Goal: Task Accomplishment & Management: Manage account settings

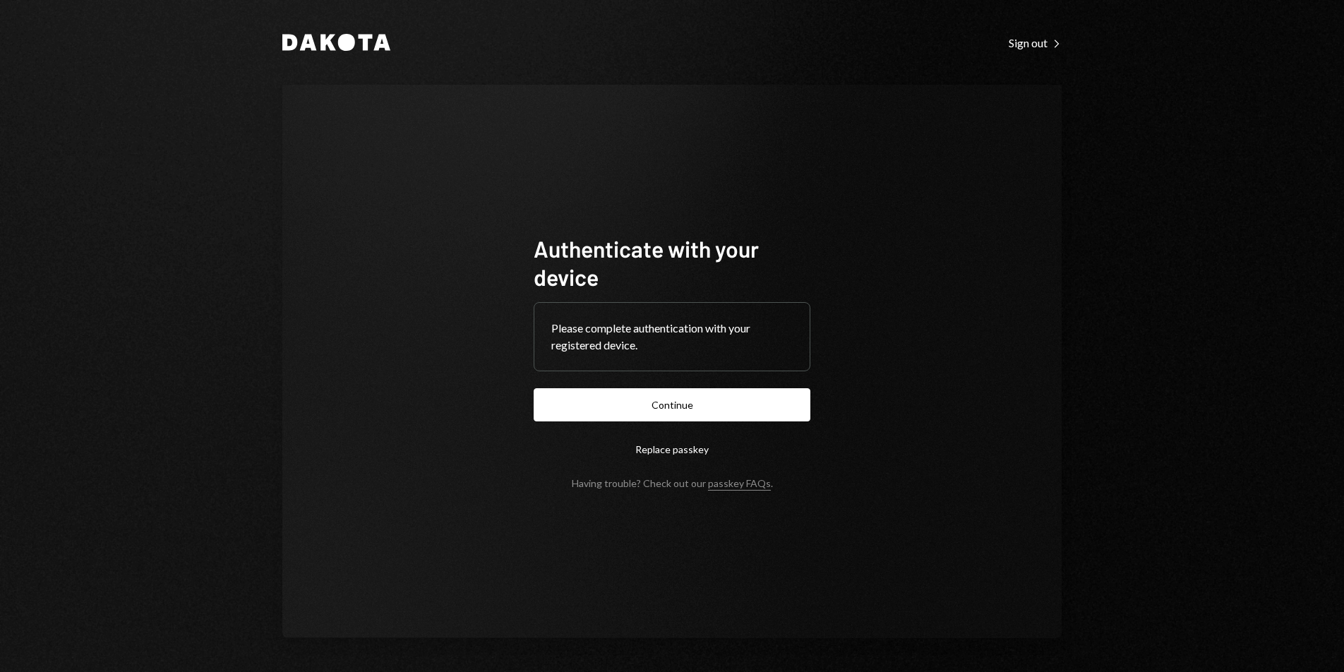
click at [704, 406] on button "Continue" at bounding box center [672, 404] width 277 height 33
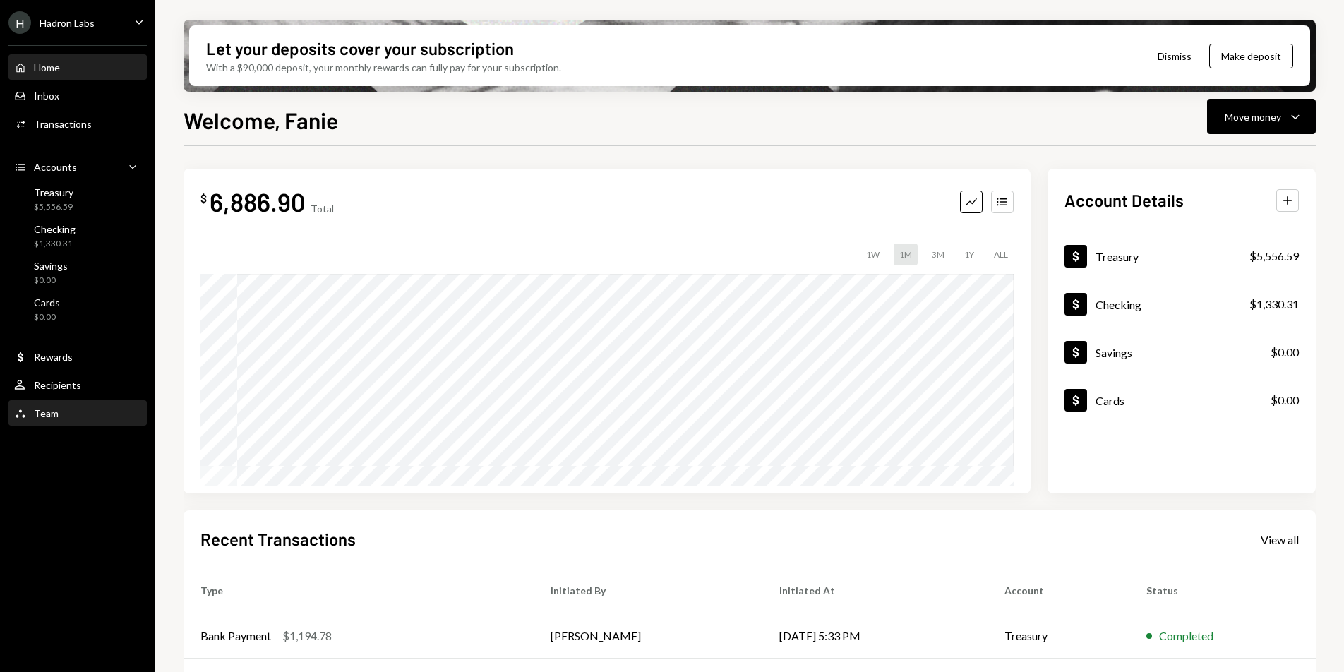
click at [64, 409] on div "Team Team" at bounding box center [77, 413] width 127 height 13
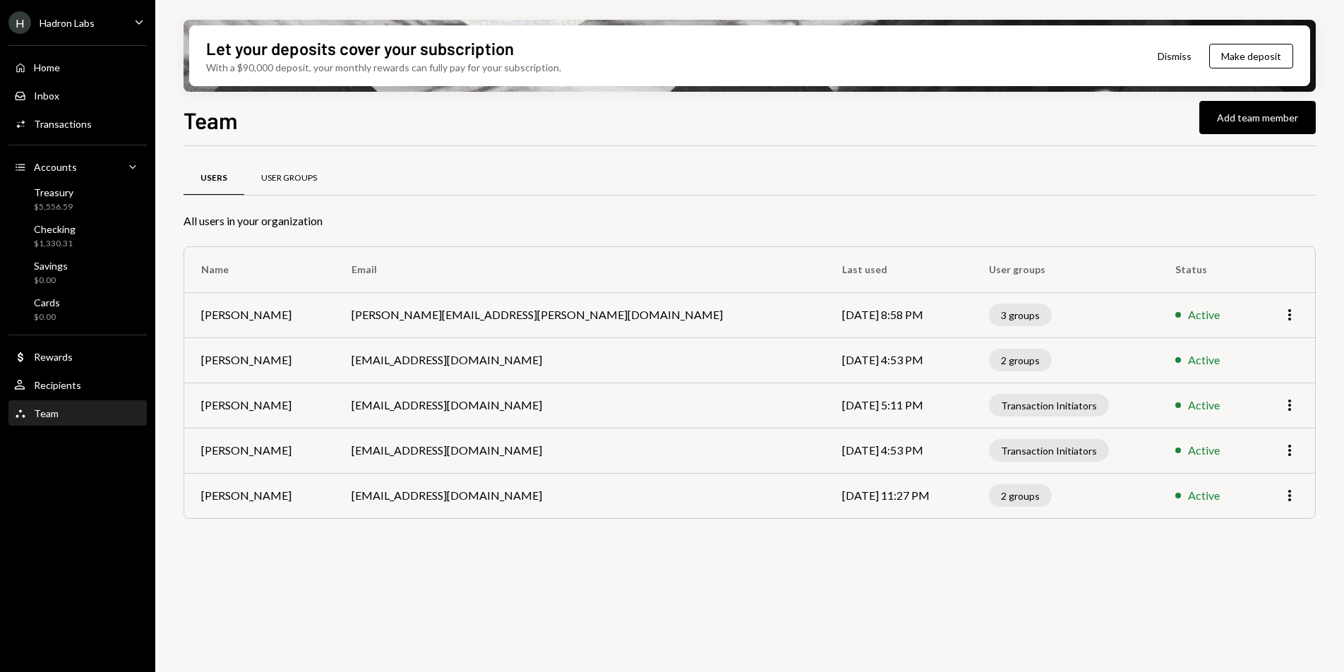
click at [272, 172] on div "User Groups" at bounding box center [289, 178] width 56 height 12
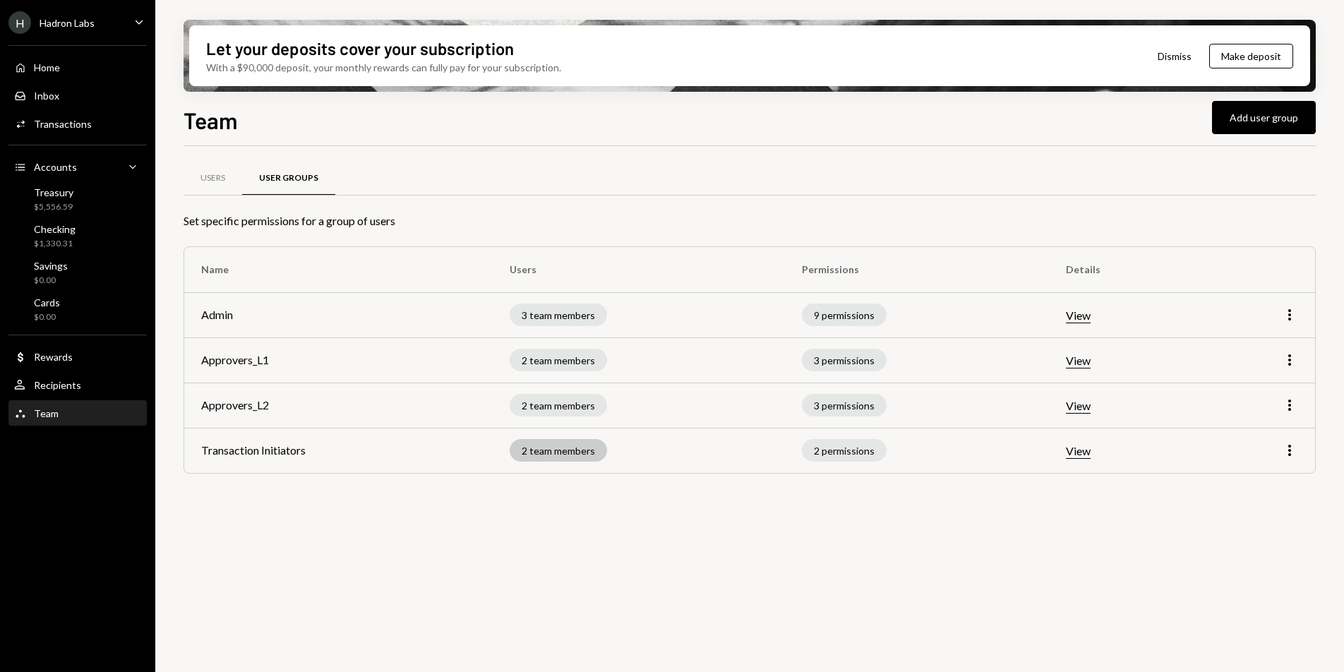
click at [598, 447] on div "2 team members" at bounding box center [558, 450] width 97 height 23
click at [589, 450] on div "2 team members" at bounding box center [558, 450] width 97 height 23
click at [1293, 454] on icon "More" at bounding box center [1289, 450] width 17 height 17
click at [1263, 485] on div "Edit" at bounding box center [1257, 480] width 71 height 25
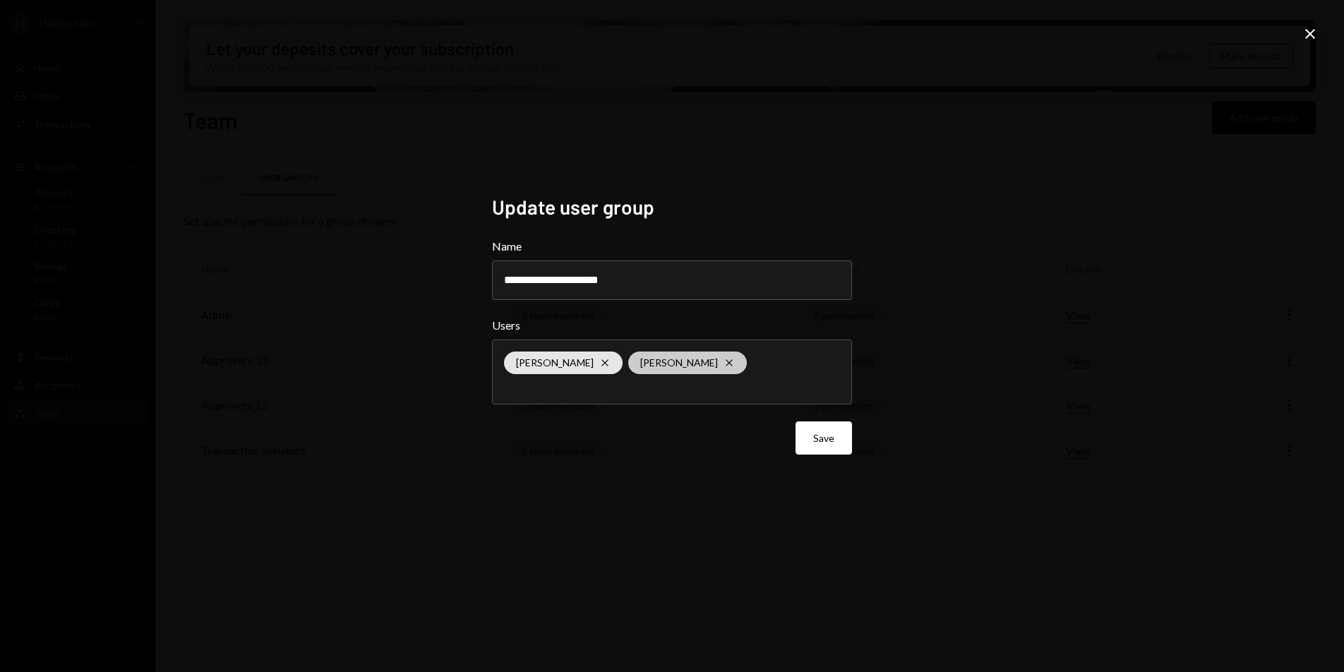
click at [599, 360] on icon "Cross" at bounding box center [604, 362] width 11 height 11
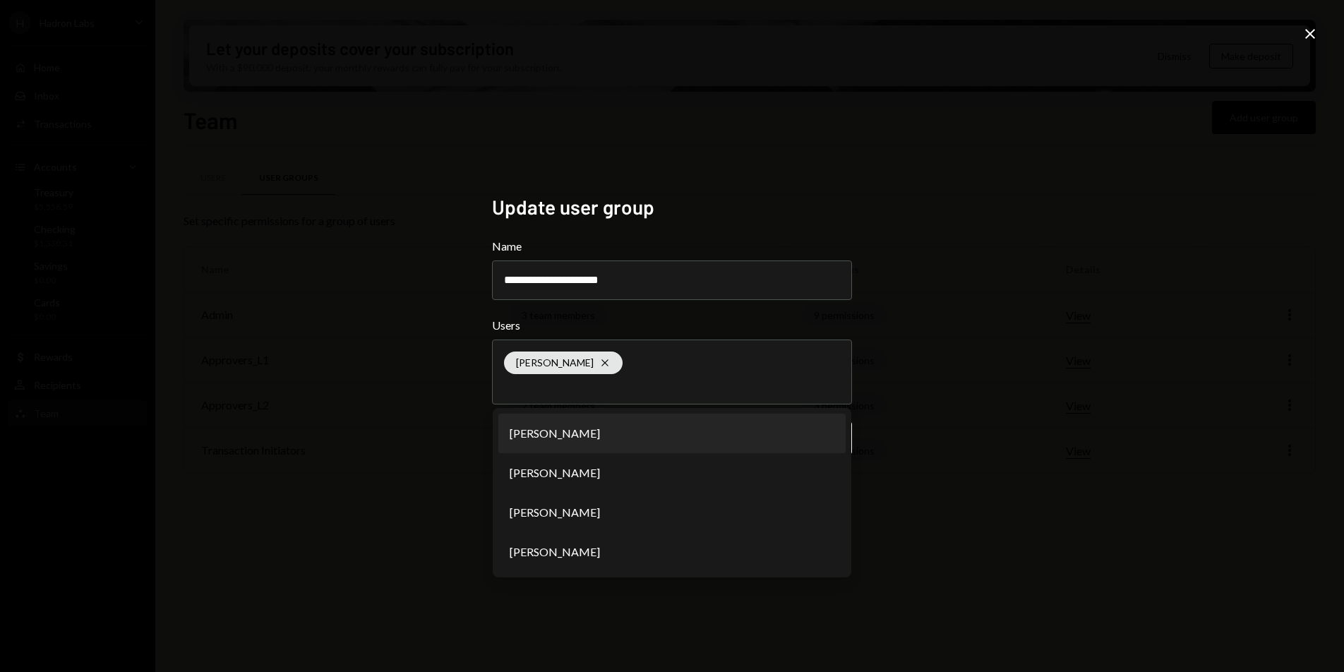
click at [924, 366] on div "**********" at bounding box center [672, 336] width 1344 height 672
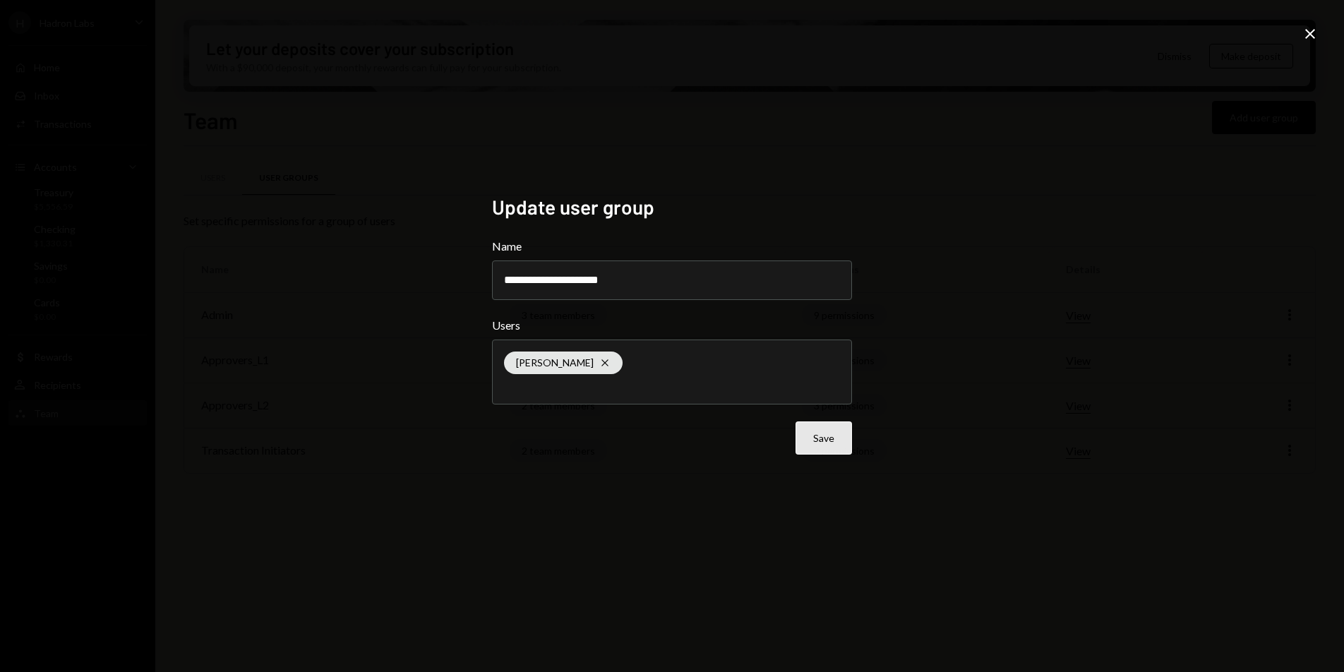
click at [843, 433] on button "Save" at bounding box center [823, 437] width 56 height 33
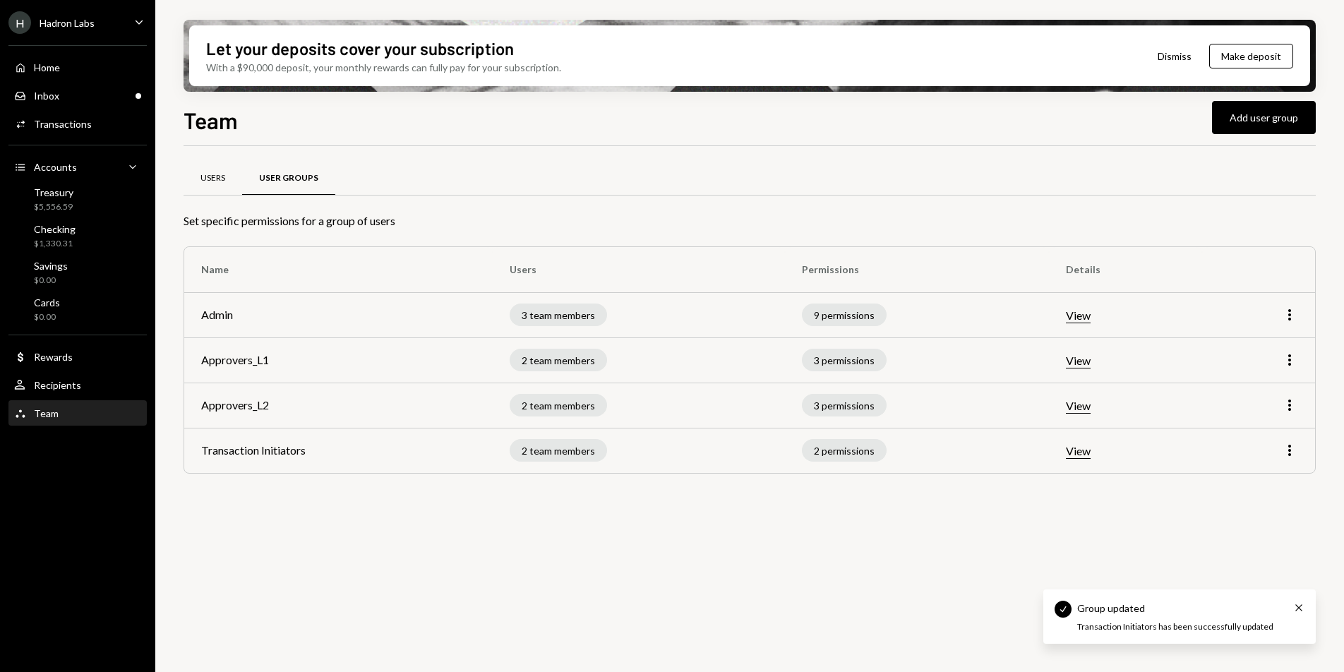
click at [222, 183] on div "Users" at bounding box center [212, 179] width 59 height 34
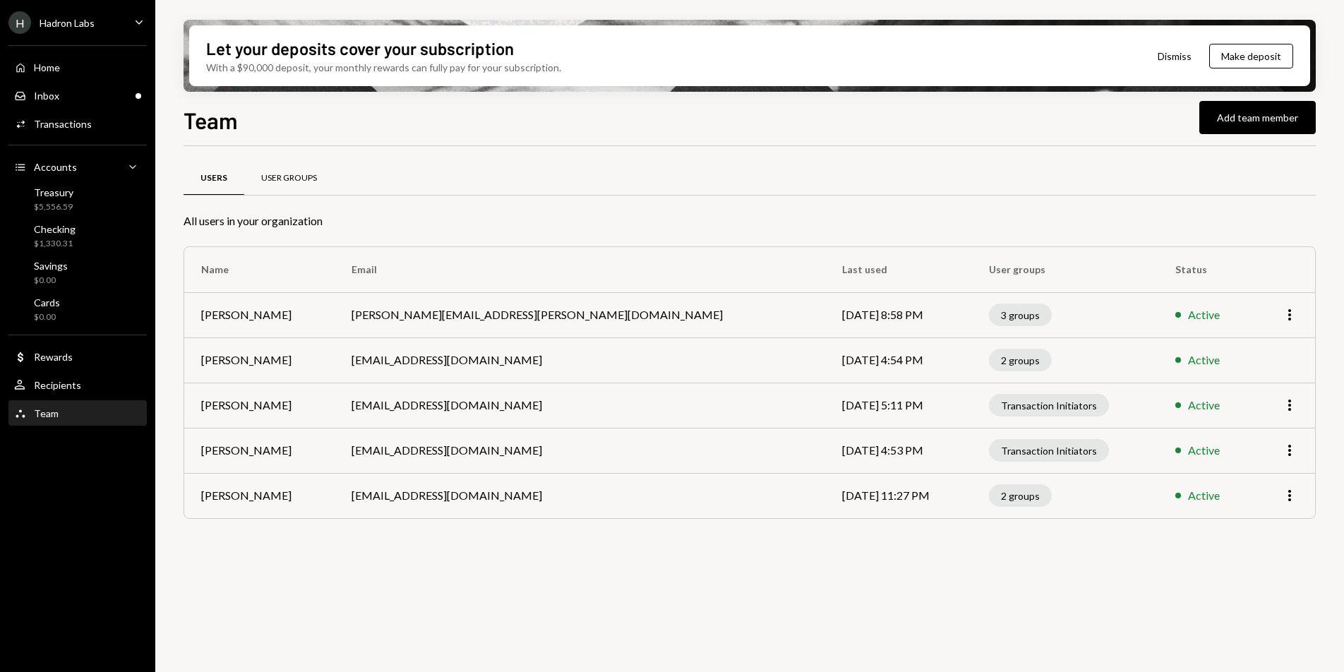
click at [296, 176] on div "User Groups" at bounding box center [289, 178] width 56 height 12
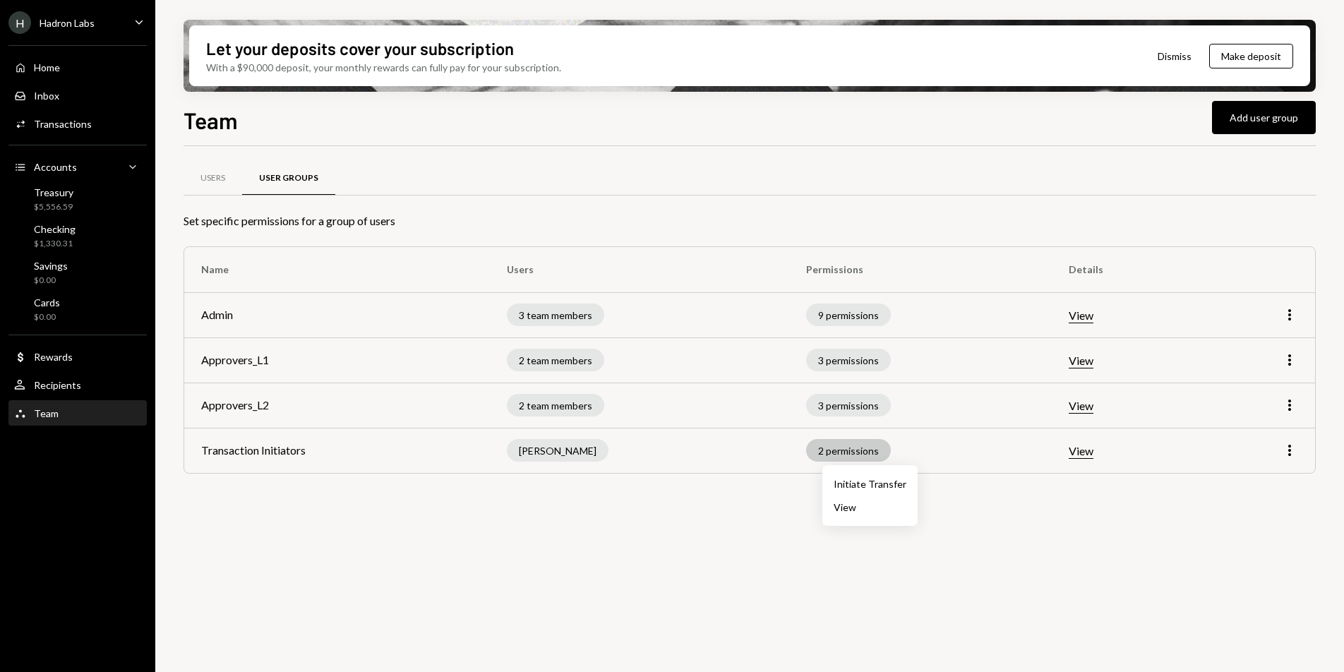
click at [865, 452] on div "2 permissions" at bounding box center [848, 450] width 85 height 23
click at [849, 523] on div "Users User Groups Set specific permissions for a group of users Name Users Perm…" at bounding box center [749, 417] width 1132 height 542
click at [1093, 455] on button "View" at bounding box center [1080, 451] width 25 height 15
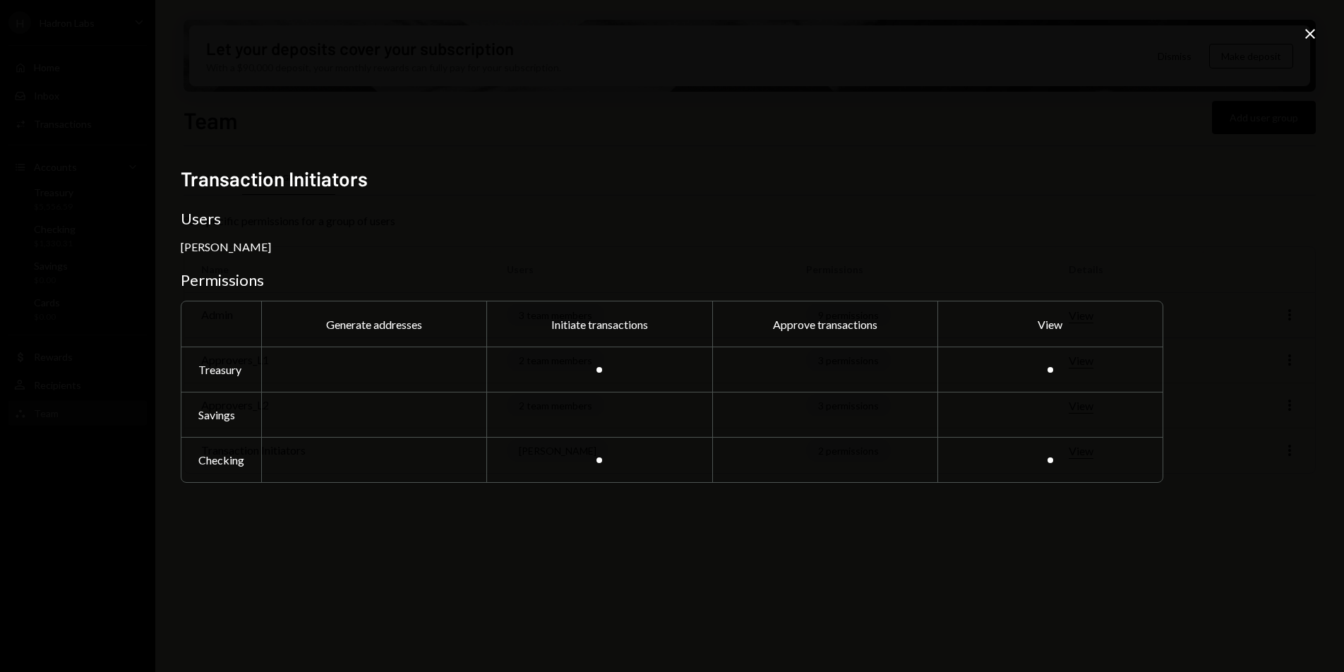
click at [1310, 41] on icon "Close" at bounding box center [1309, 33] width 17 height 17
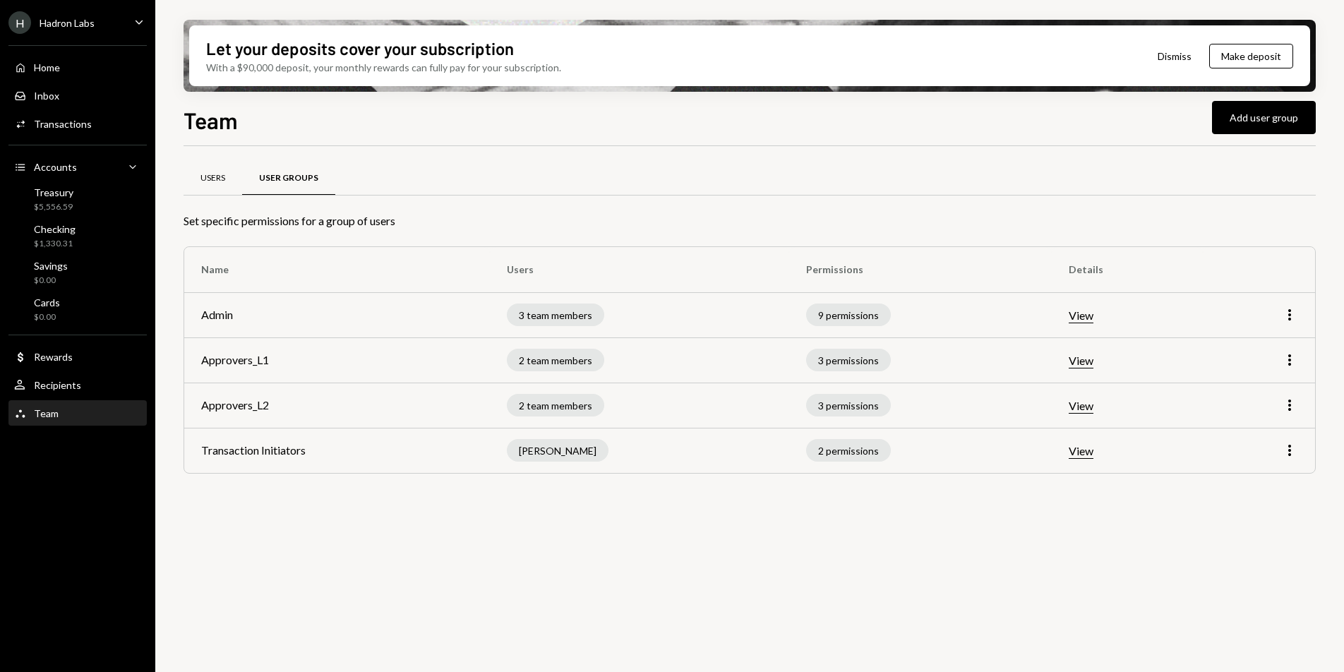
click at [224, 181] on div "Users" at bounding box center [212, 178] width 25 height 12
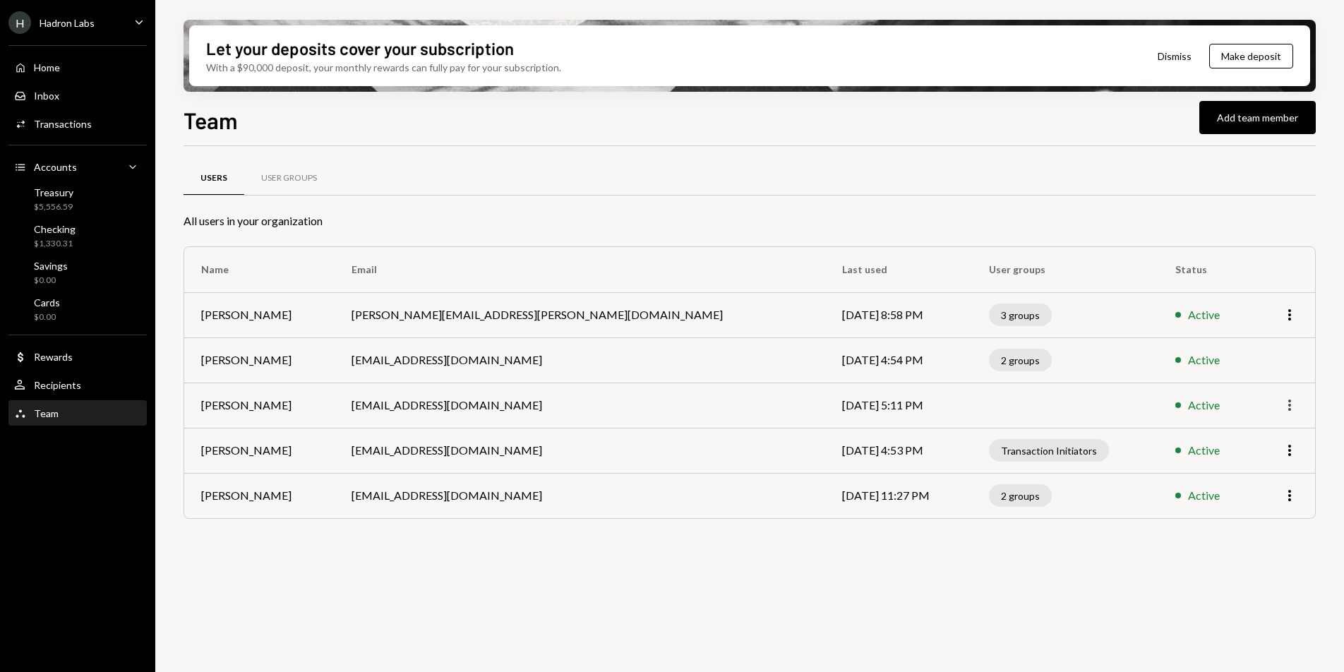
click at [1289, 409] on icon "button" at bounding box center [1289, 404] width 3 height 11
click at [1258, 460] on div "Remove" at bounding box center [1257, 459] width 71 height 25
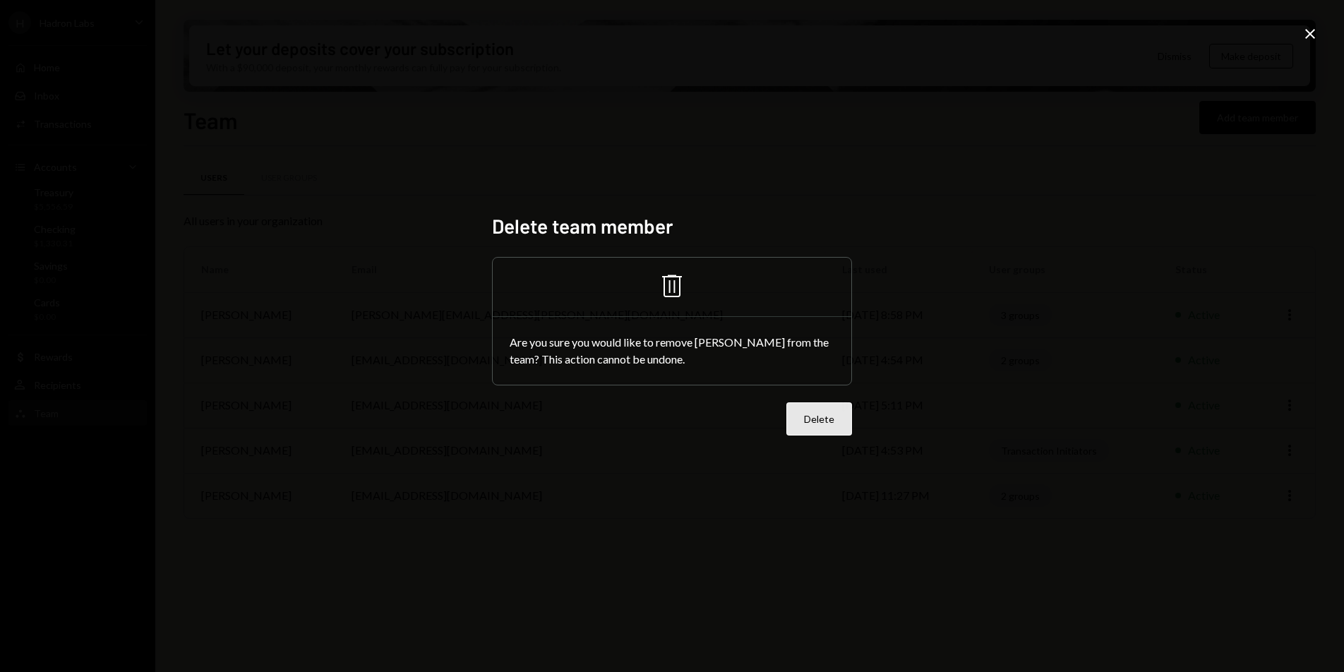
click at [824, 423] on button "Delete" at bounding box center [819, 418] width 66 height 33
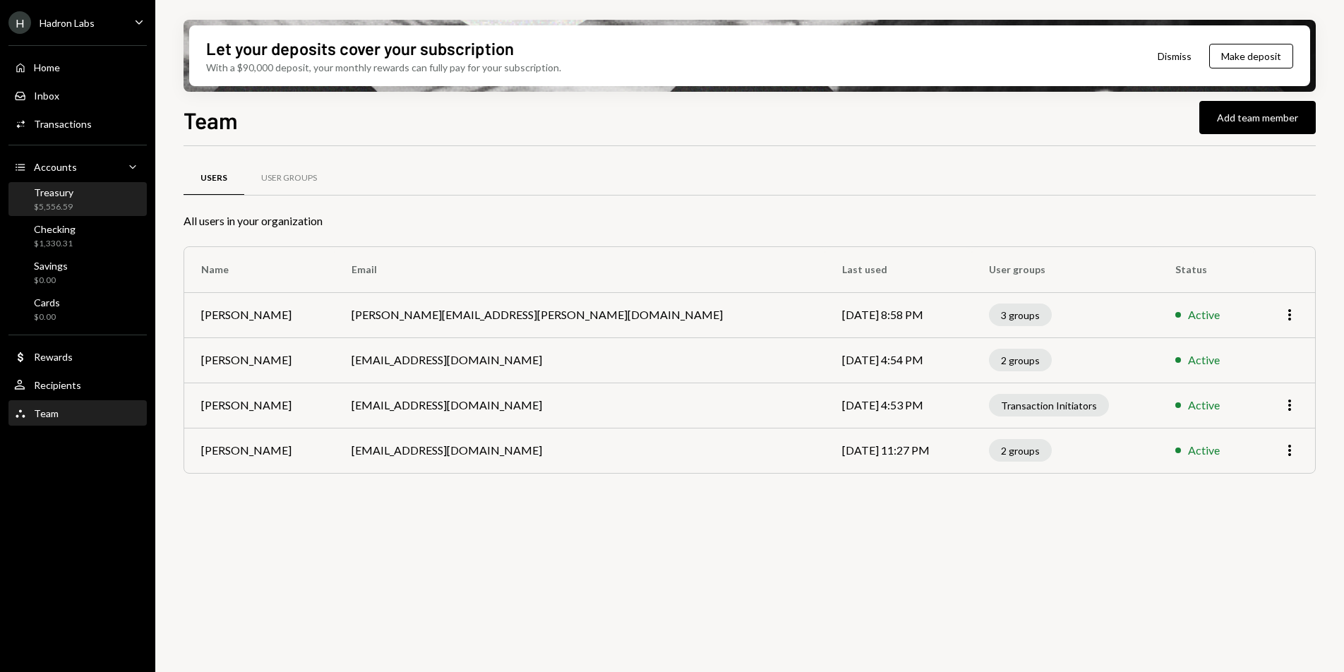
click at [77, 189] on div "Treasury $5,556.59" at bounding box center [77, 199] width 127 height 27
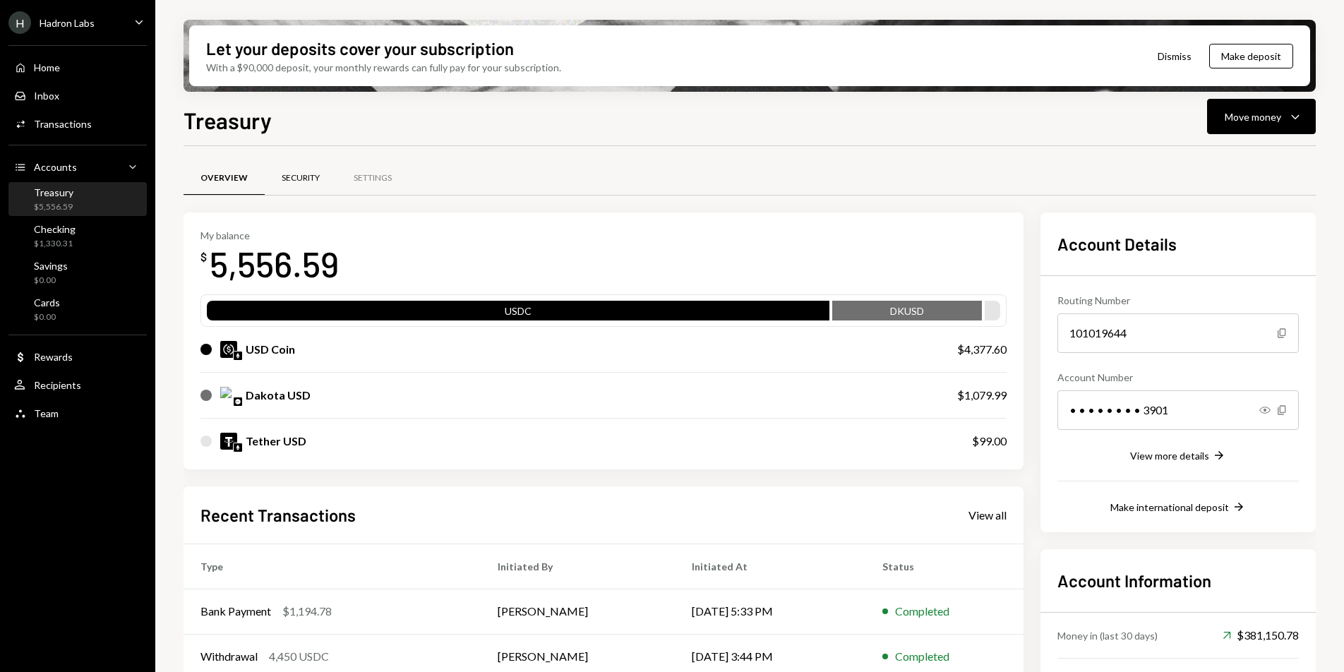
click at [308, 182] on div "Security" at bounding box center [301, 178] width 38 height 12
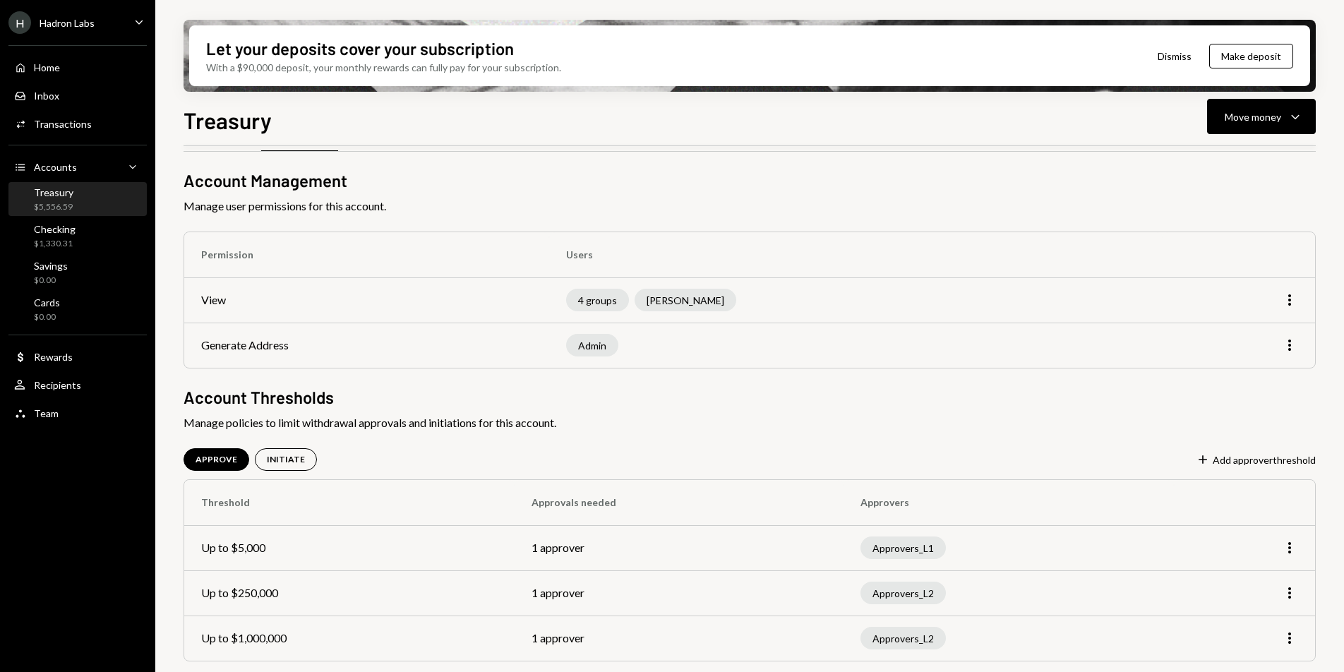
scroll to position [45, 0]
click at [272, 449] on div "INITIATE" at bounding box center [286, 458] width 62 height 23
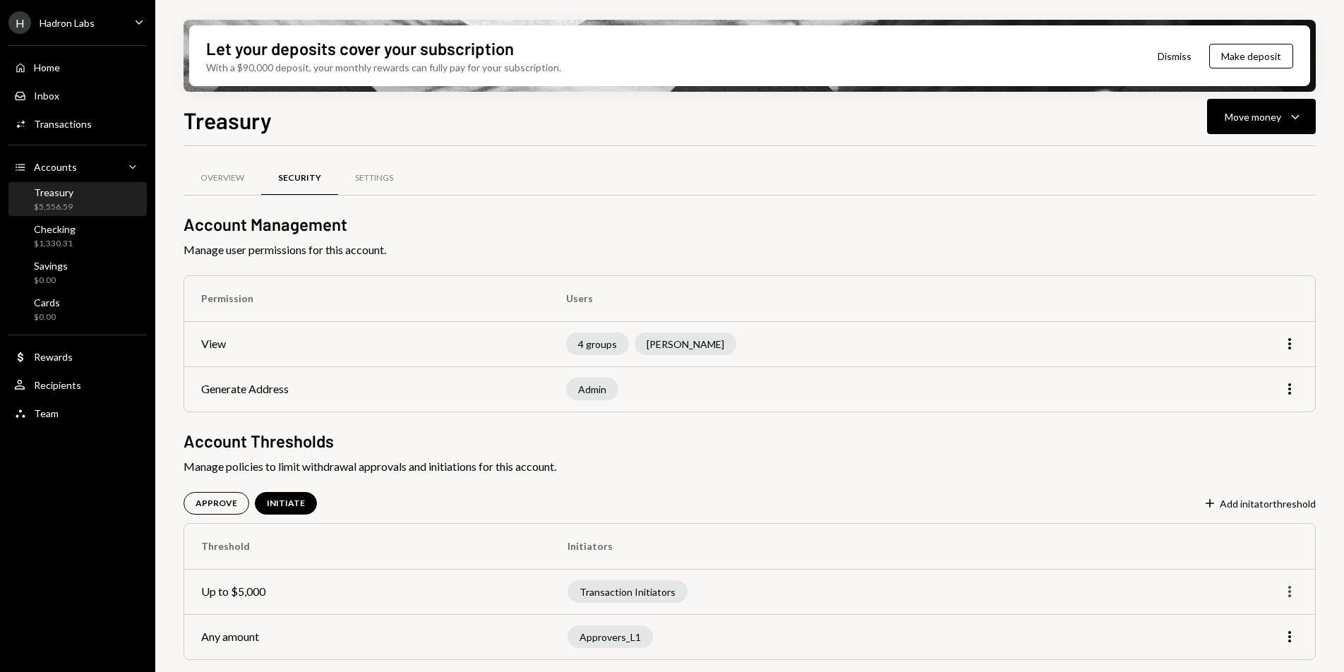
click at [1286, 587] on icon "More" at bounding box center [1289, 591] width 17 height 17
click at [1250, 627] on div "Edit" at bounding box center [1257, 621] width 71 height 25
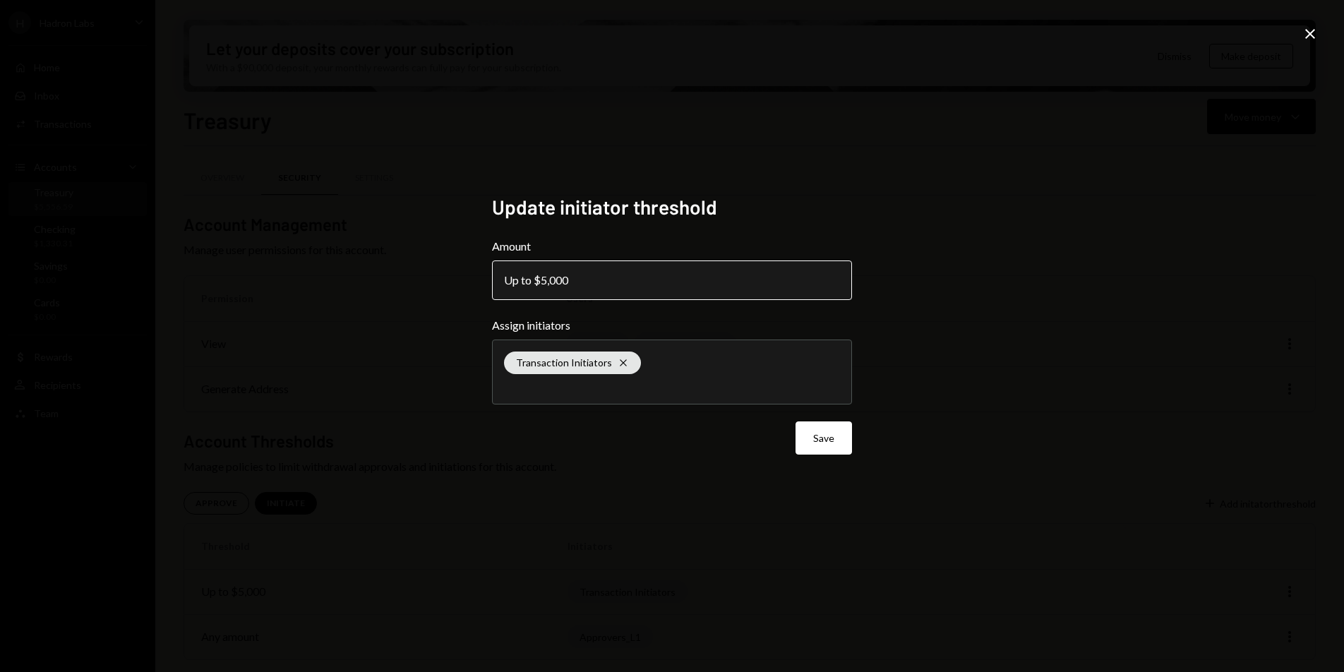
click at [593, 294] on button "Up to $5,000" at bounding box center [672, 280] width 360 height 40
click at [586, 287] on button "Up to $5,000" at bounding box center [672, 280] width 360 height 40
click at [575, 279] on div "Up to $5,000" at bounding box center [540, 280] width 73 height 17
click at [488, 277] on div "**********" at bounding box center [672, 336] width 394 height 316
click at [659, 281] on button "Up to $5,000" at bounding box center [672, 280] width 360 height 40
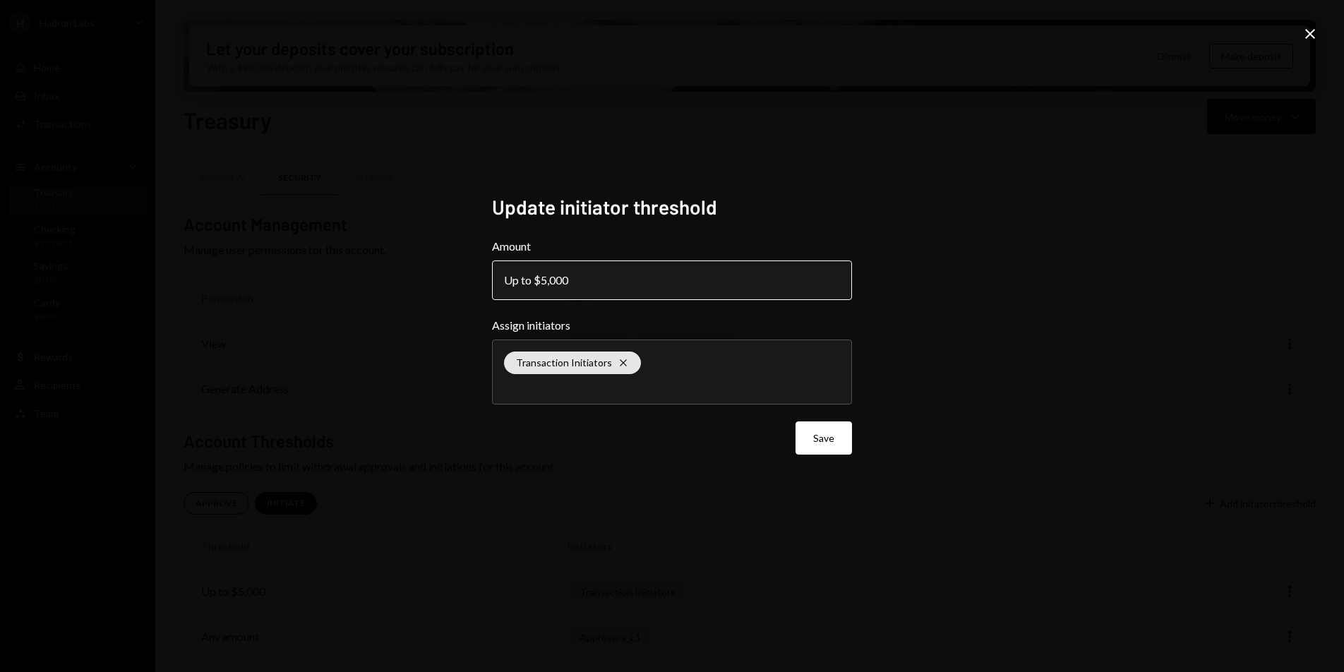
click at [605, 285] on button "Up to $5,000" at bounding box center [672, 280] width 360 height 40
click at [598, 283] on button "Up to $5,000" at bounding box center [672, 280] width 360 height 40
click at [600, 284] on button "Up to $5,000" at bounding box center [672, 280] width 360 height 40
click at [601, 283] on button "Up to $5,000" at bounding box center [672, 280] width 360 height 40
click at [1311, 37] on icon "Close" at bounding box center [1309, 33] width 17 height 17
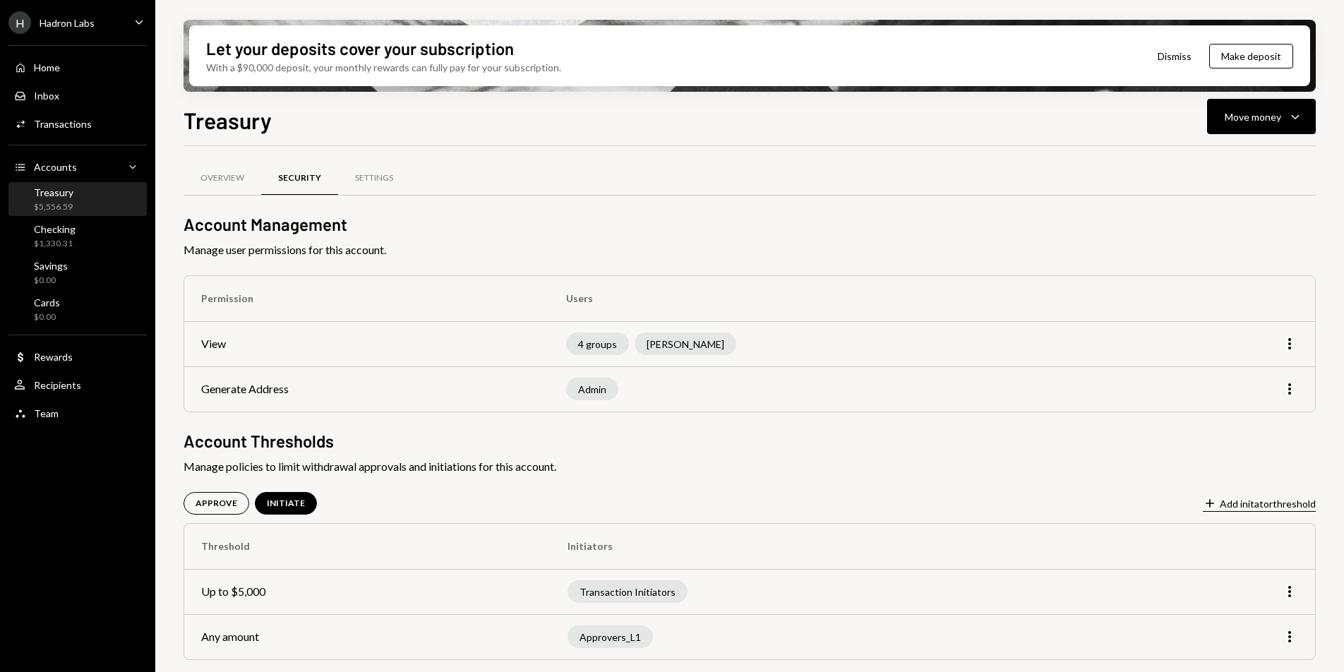
click at [1236, 500] on button "Plus Add initator threshold" at bounding box center [1259, 504] width 113 height 16
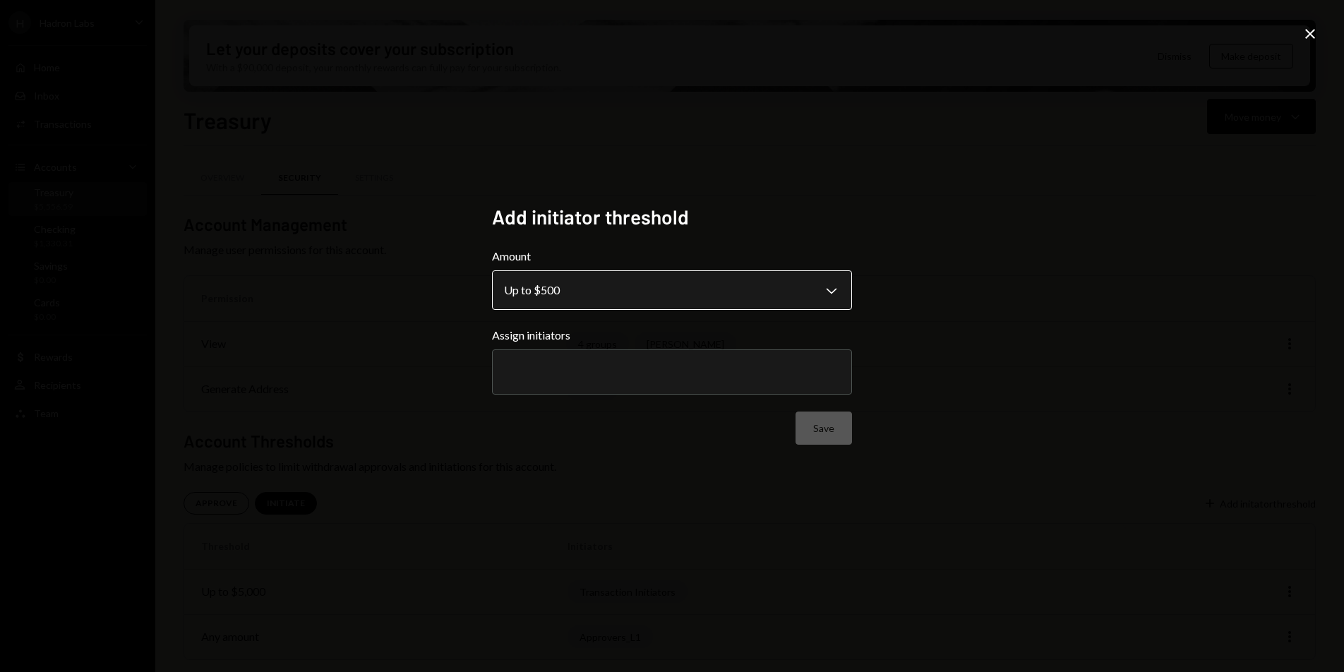
click at [698, 291] on body "**********" at bounding box center [672, 336] width 1344 height 672
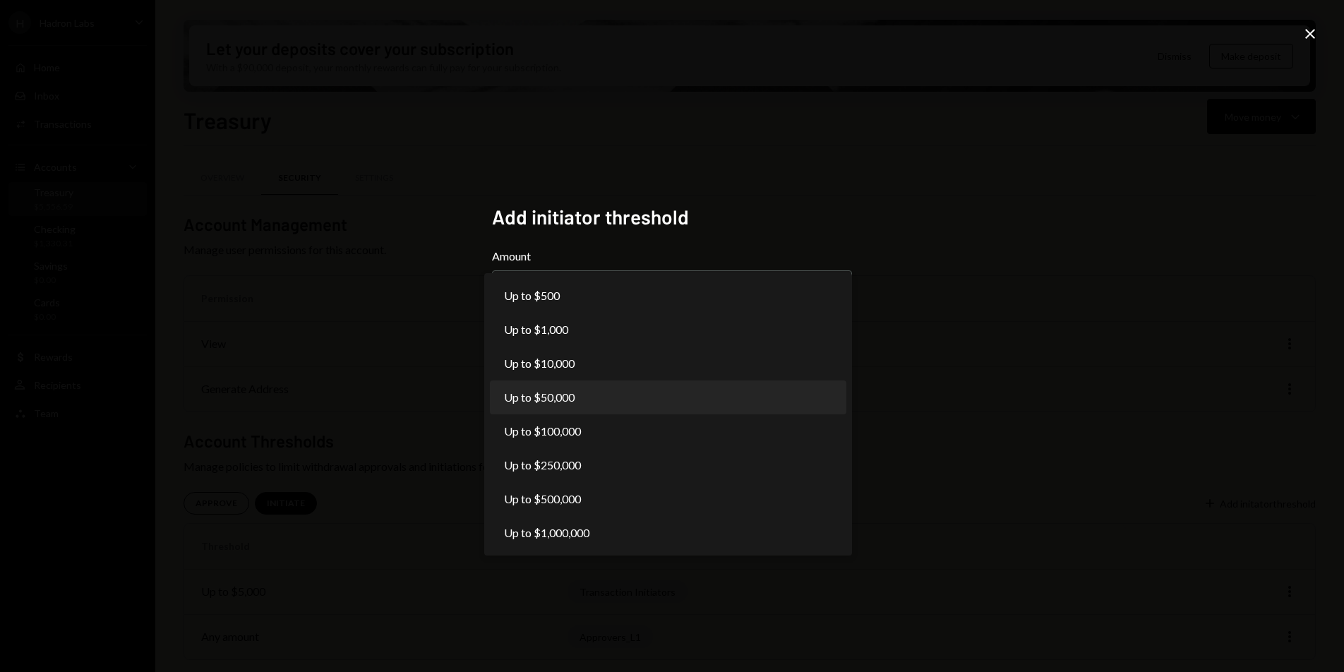
select select "*****"
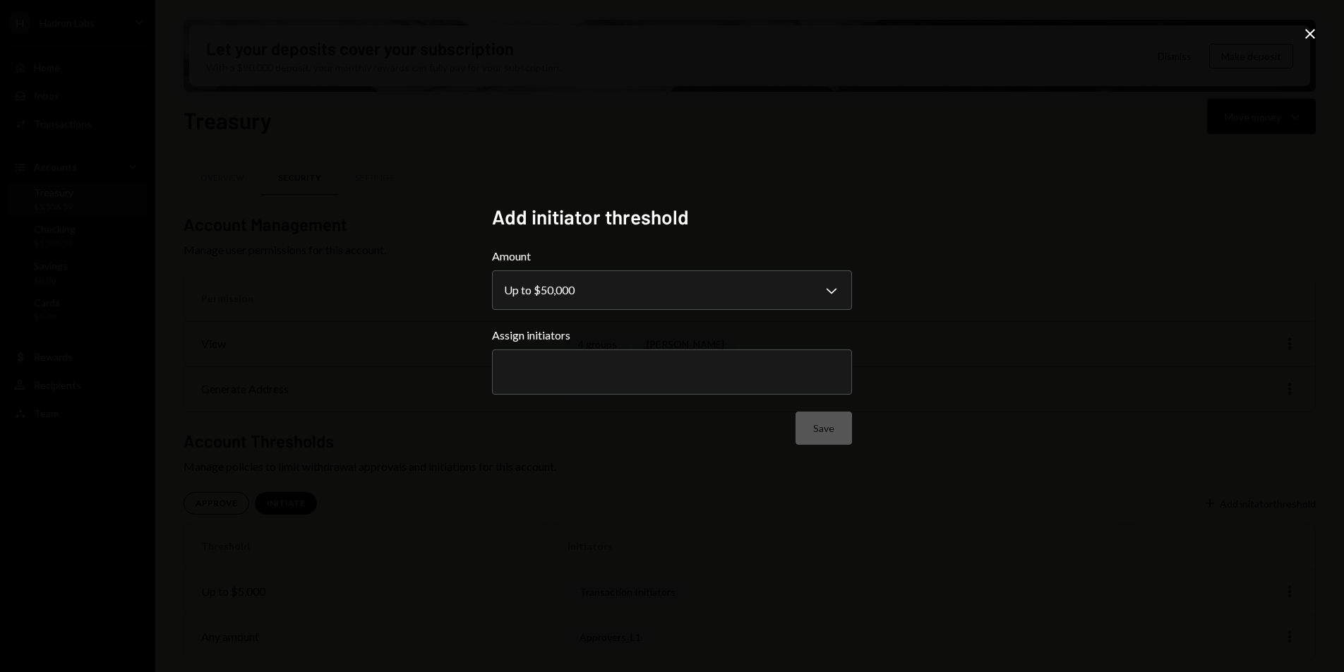
click at [595, 362] on div at bounding box center [672, 371] width 336 height 35
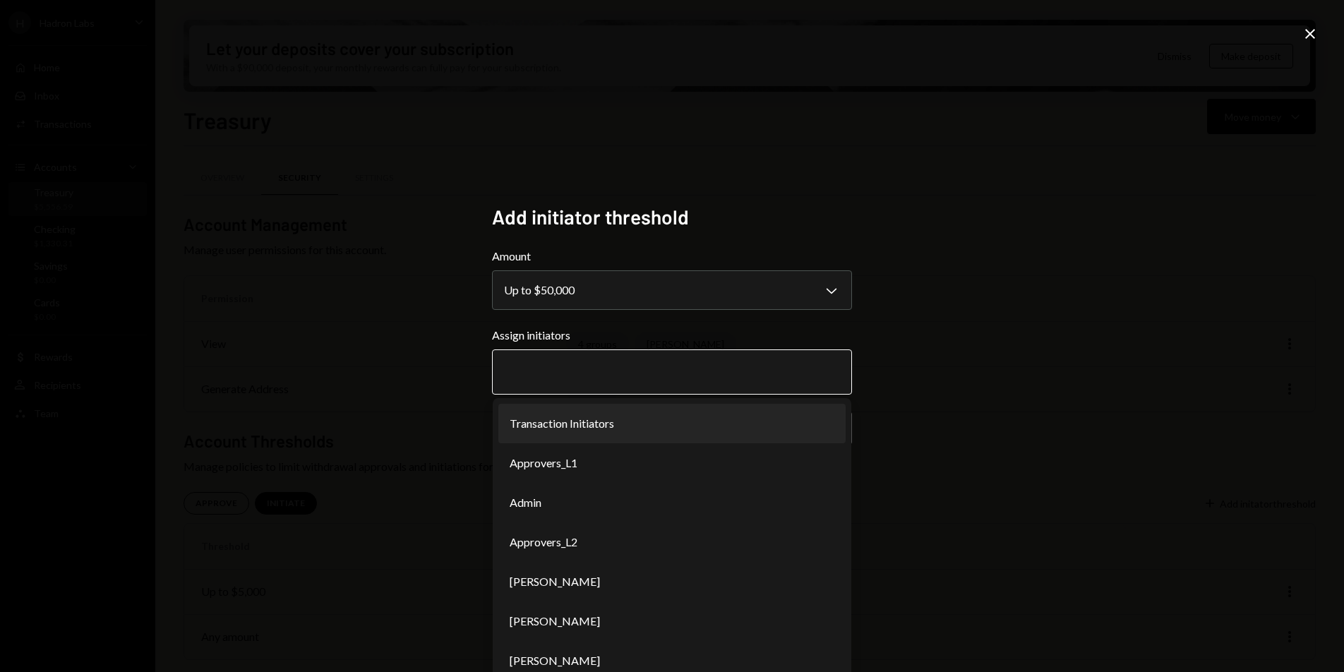
click at [581, 431] on li "Transaction Initiators" at bounding box center [671, 424] width 347 height 40
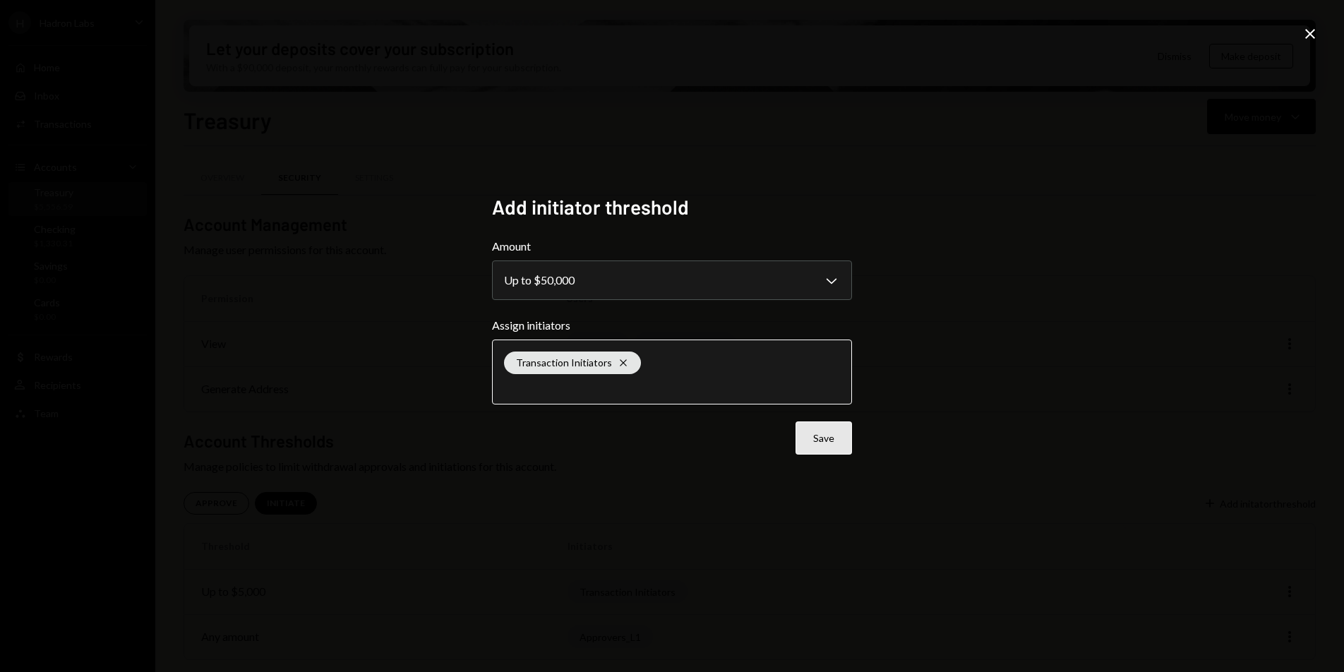
click at [826, 442] on button "Save" at bounding box center [823, 437] width 56 height 33
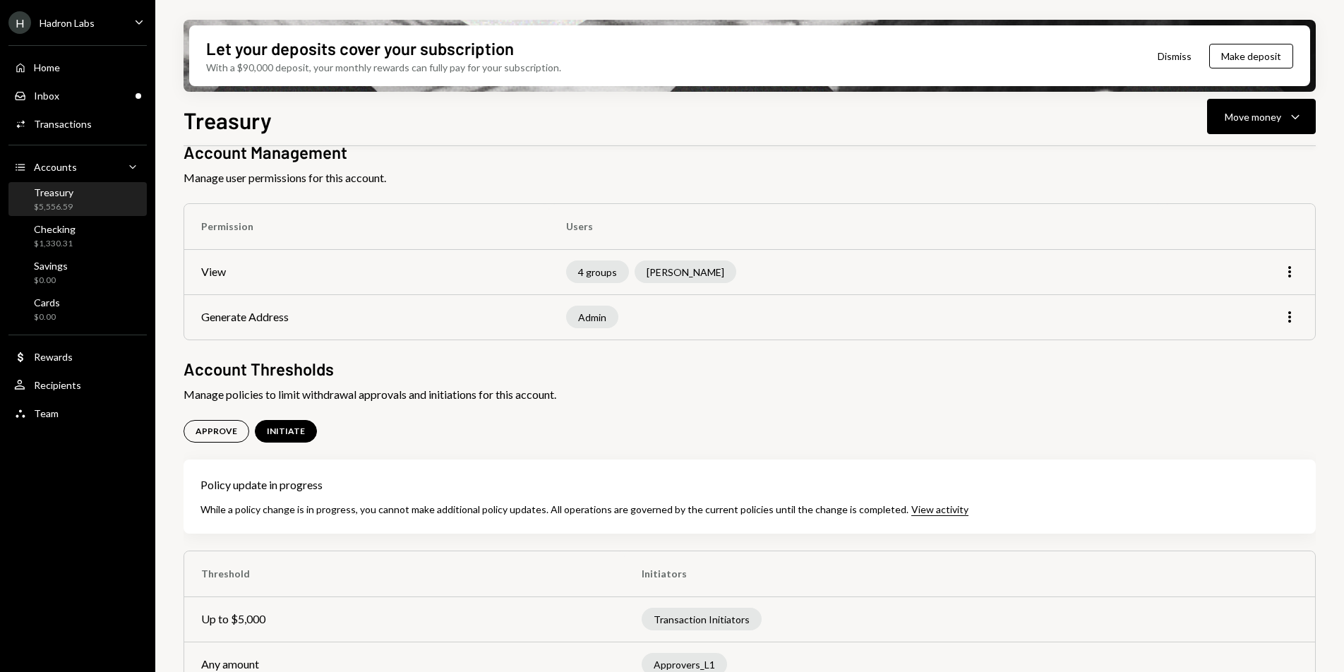
scroll to position [100, 0]
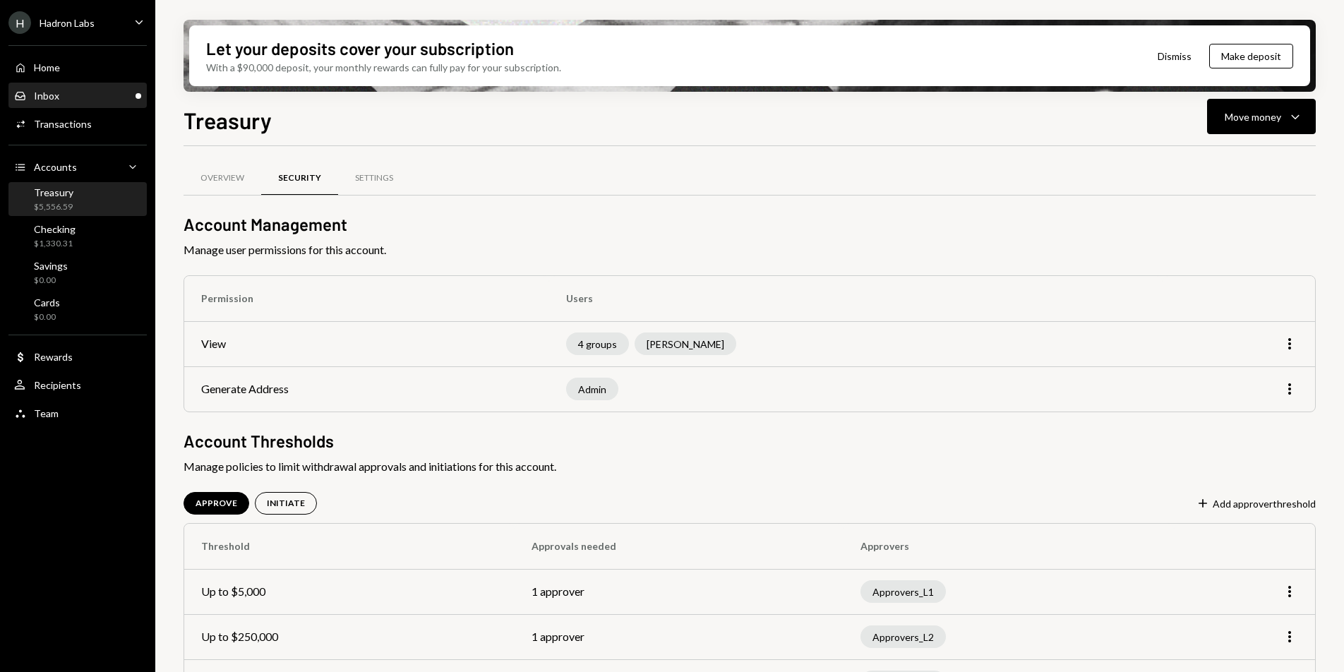
click at [70, 98] on div "Inbox Inbox" at bounding box center [77, 96] width 127 height 13
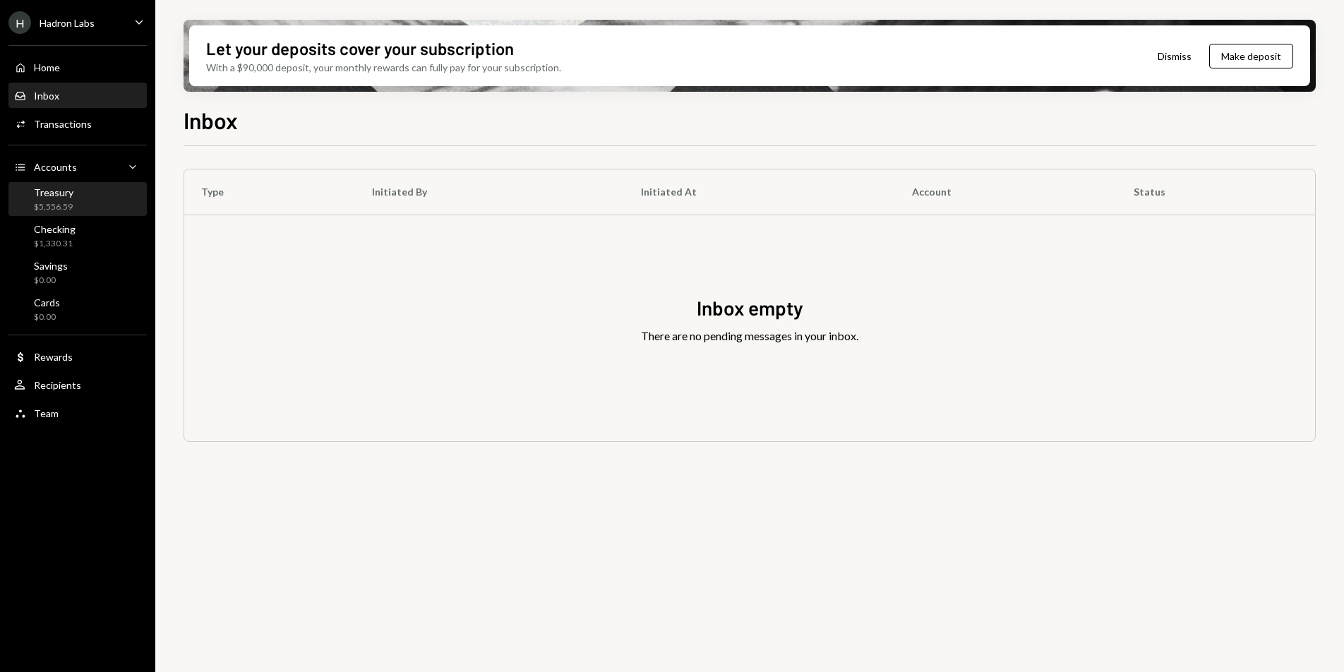
click at [74, 198] on div "Treasury $5,556.59" at bounding box center [77, 199] width 127 height 27
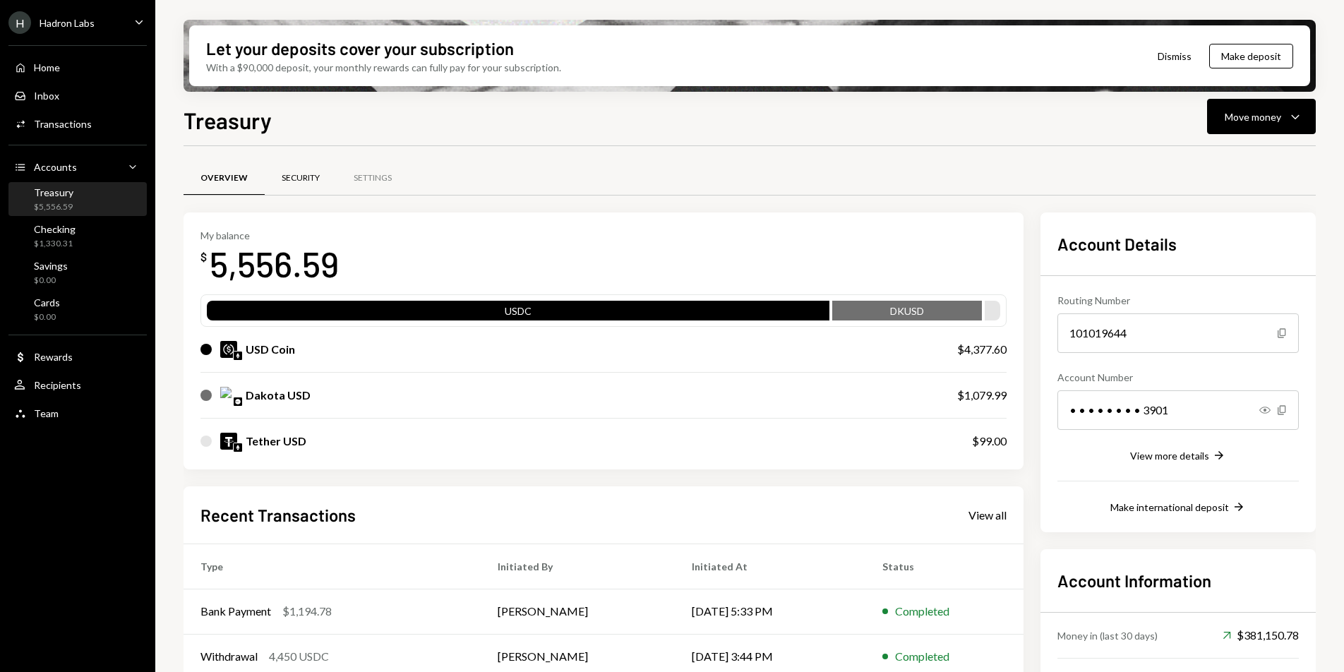
click at [296, 183] on div "Security" at bounding box center [301, 179] width 72 height 34
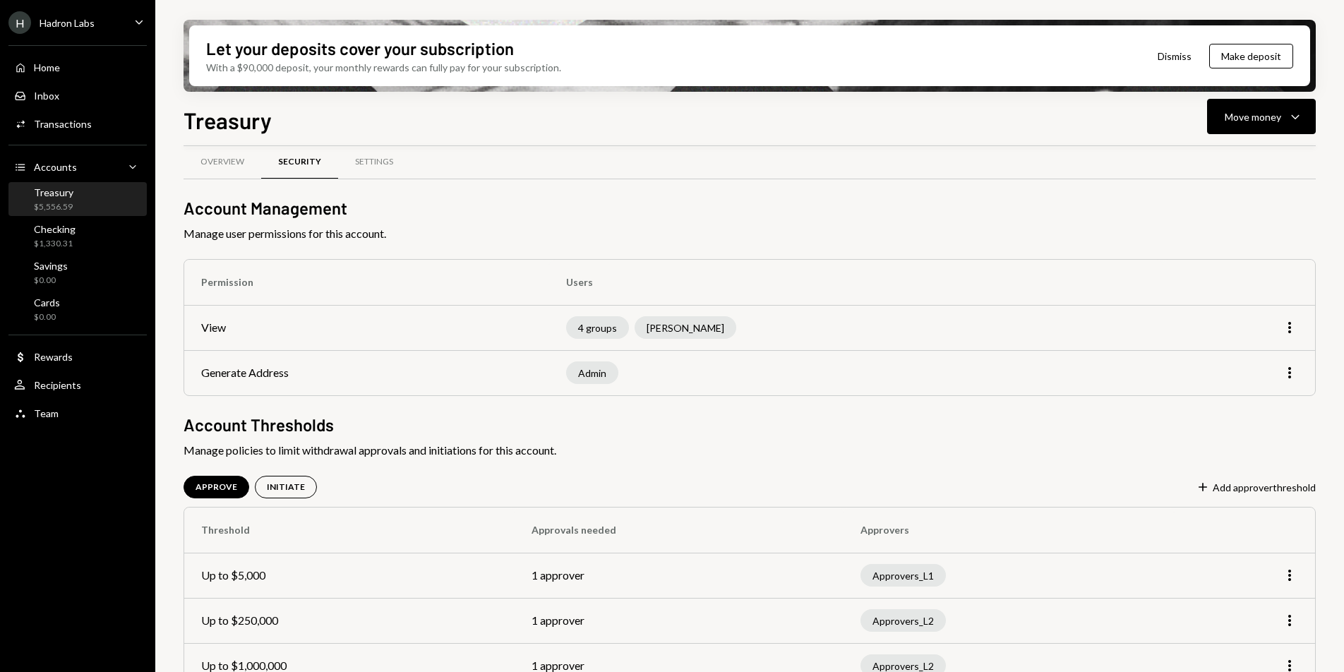
scroll to position [45, 0]
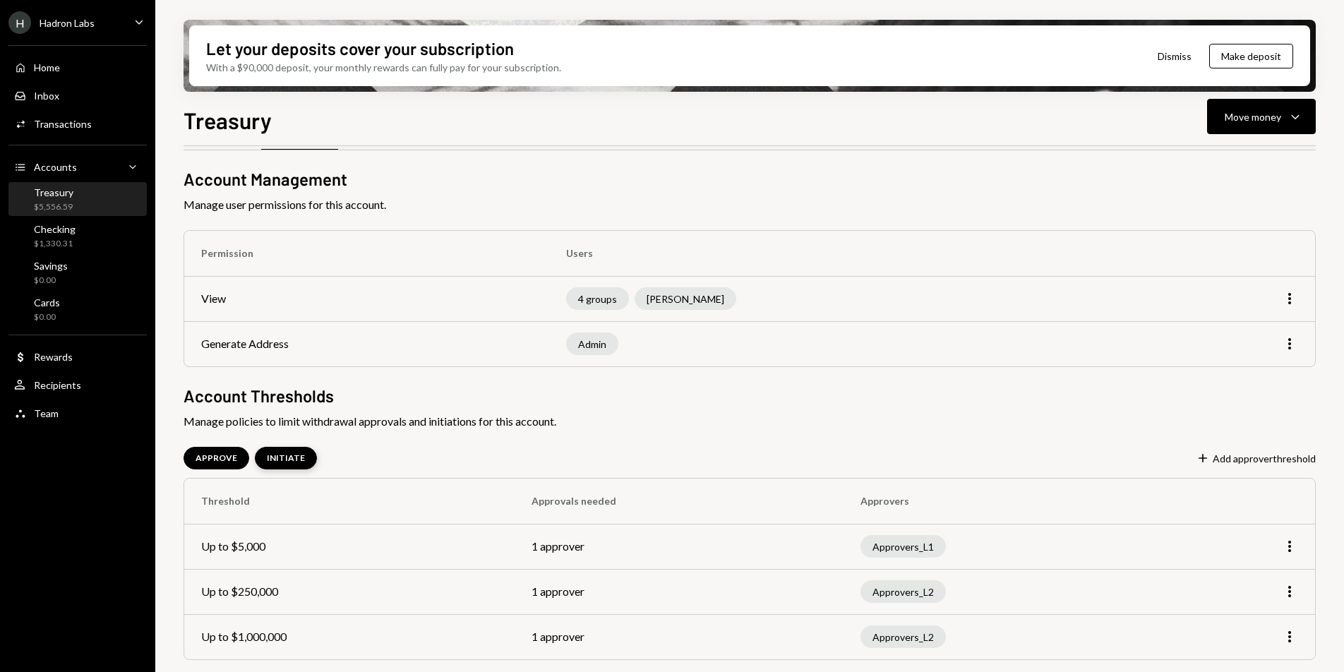
click at [290, 461] on div "INITIATE" at bounding box center [286, 458] width 38 height 12
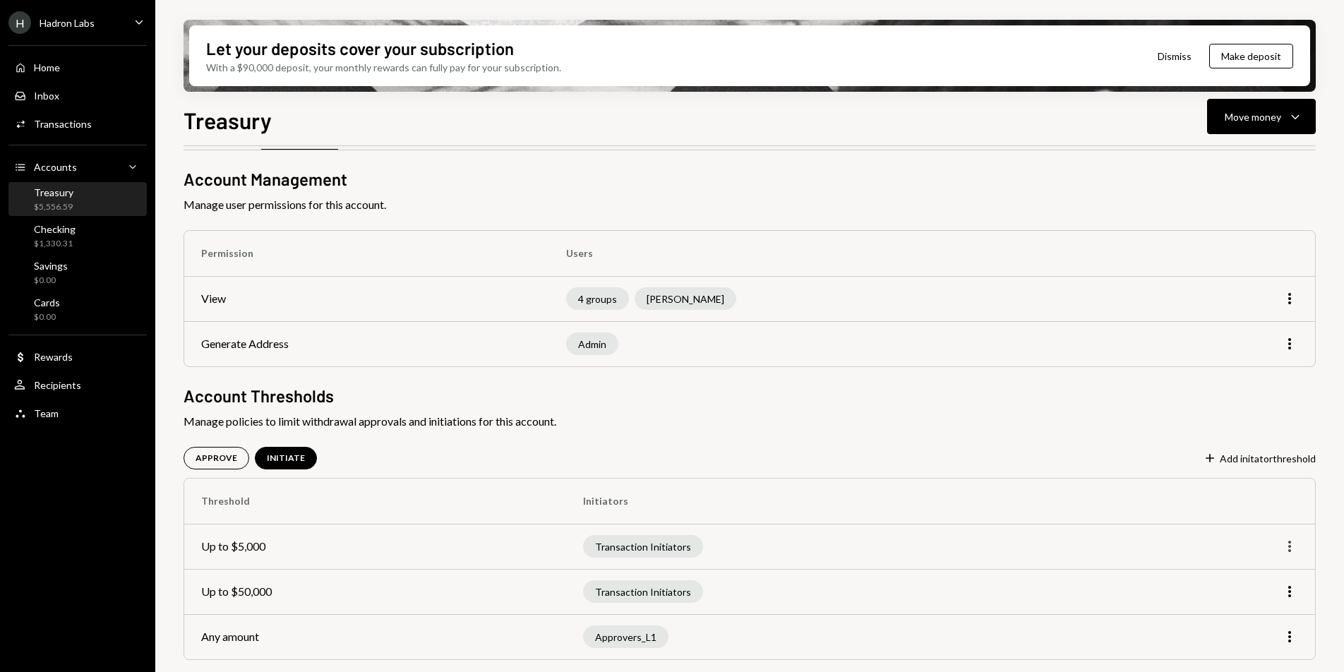
click at [1283, 542] on icon "More" at bounding box center [1289, 546] width 17 height 17
click at [1261, 601] on div "Remove" at bounding box center [1257, 601] width 71 height 25
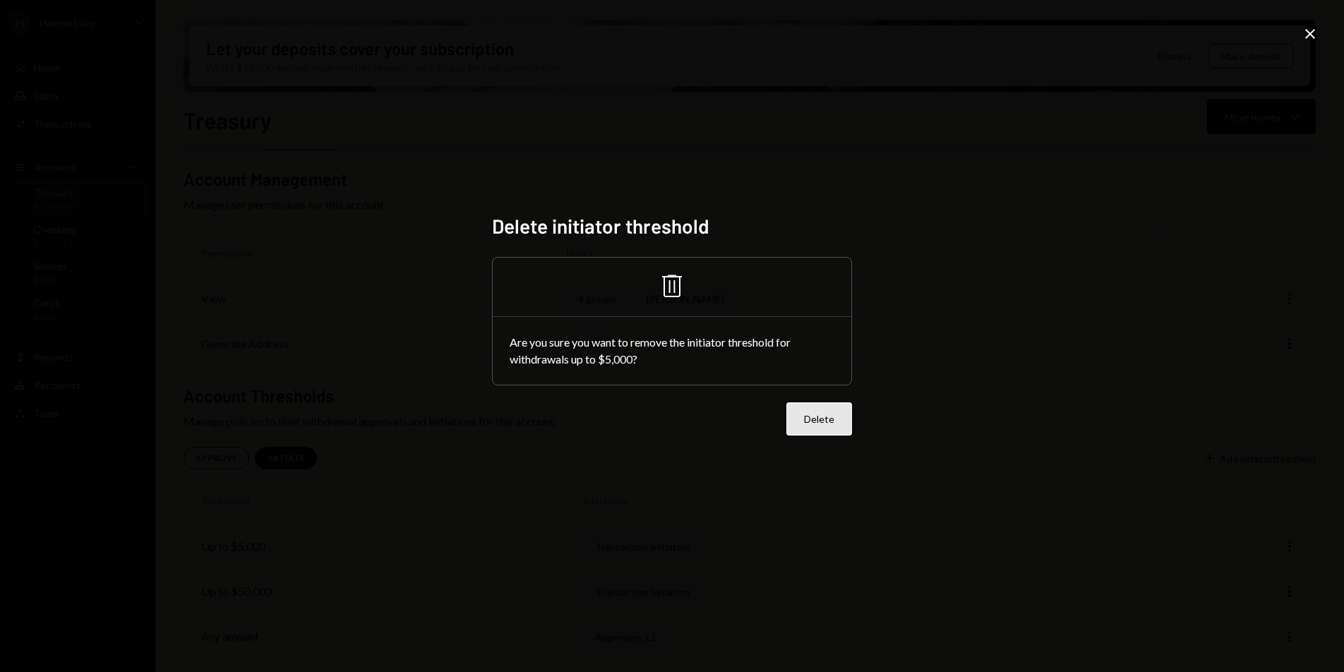
click at [827, 429] on button "Delete" at bounding box center [819, 418] width 66 height 33
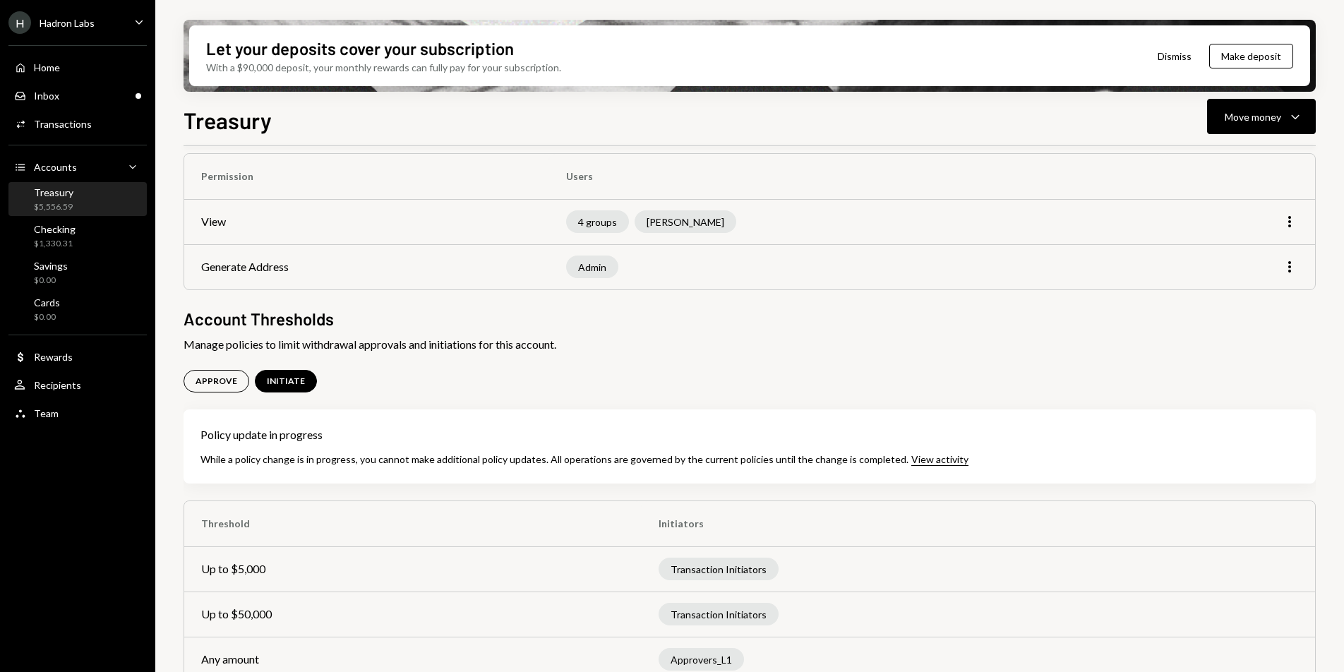
scroll to position [145, 0]
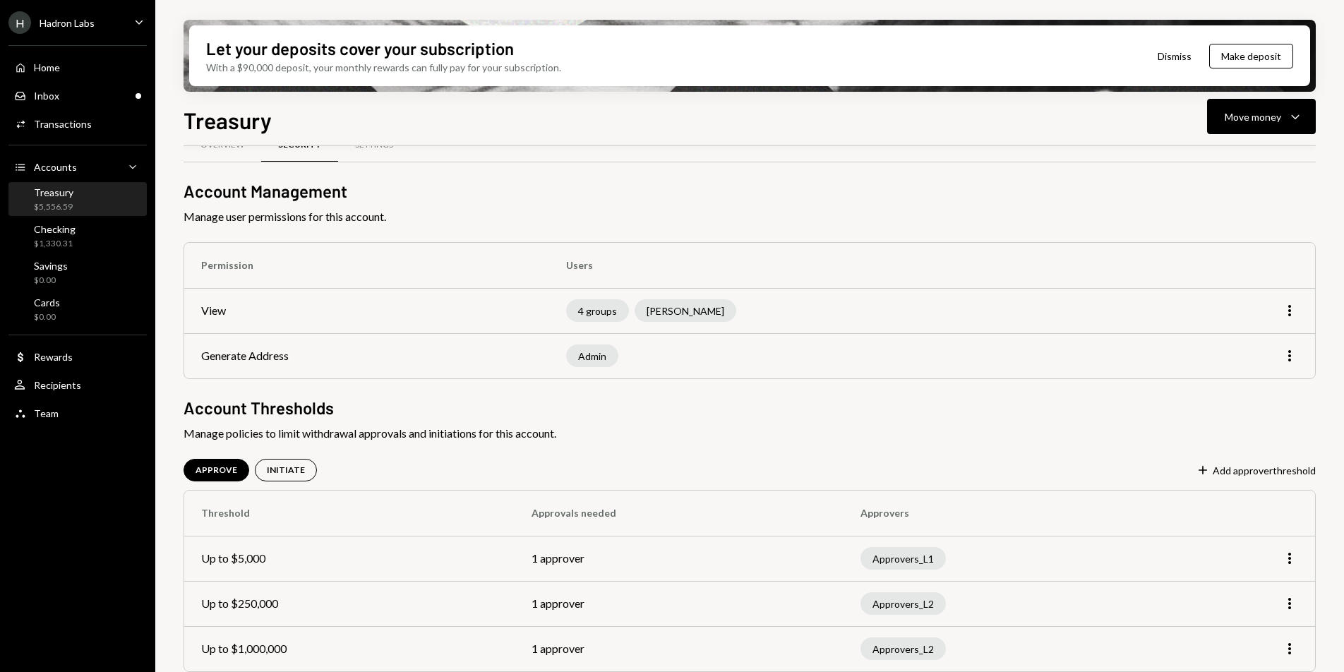
scroll to position [45, 0]
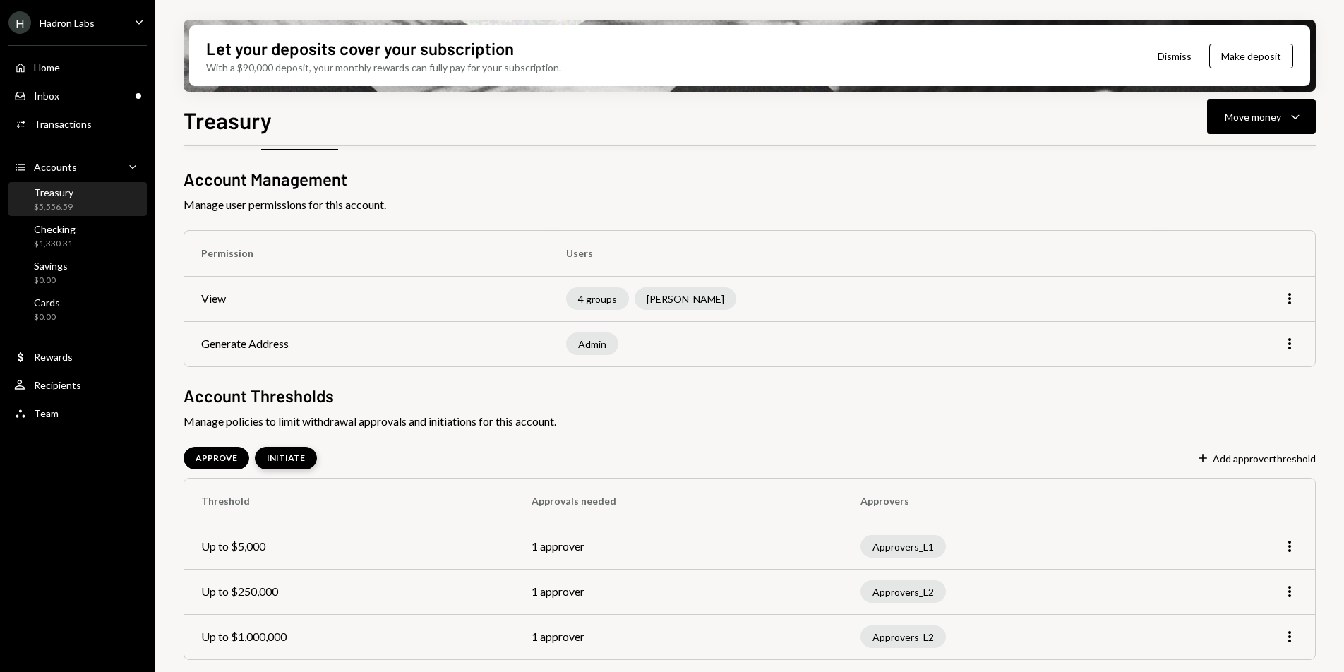
click at [290, 448] on div "INITIATE" at bounding box center [286, 458] width 62 height 23
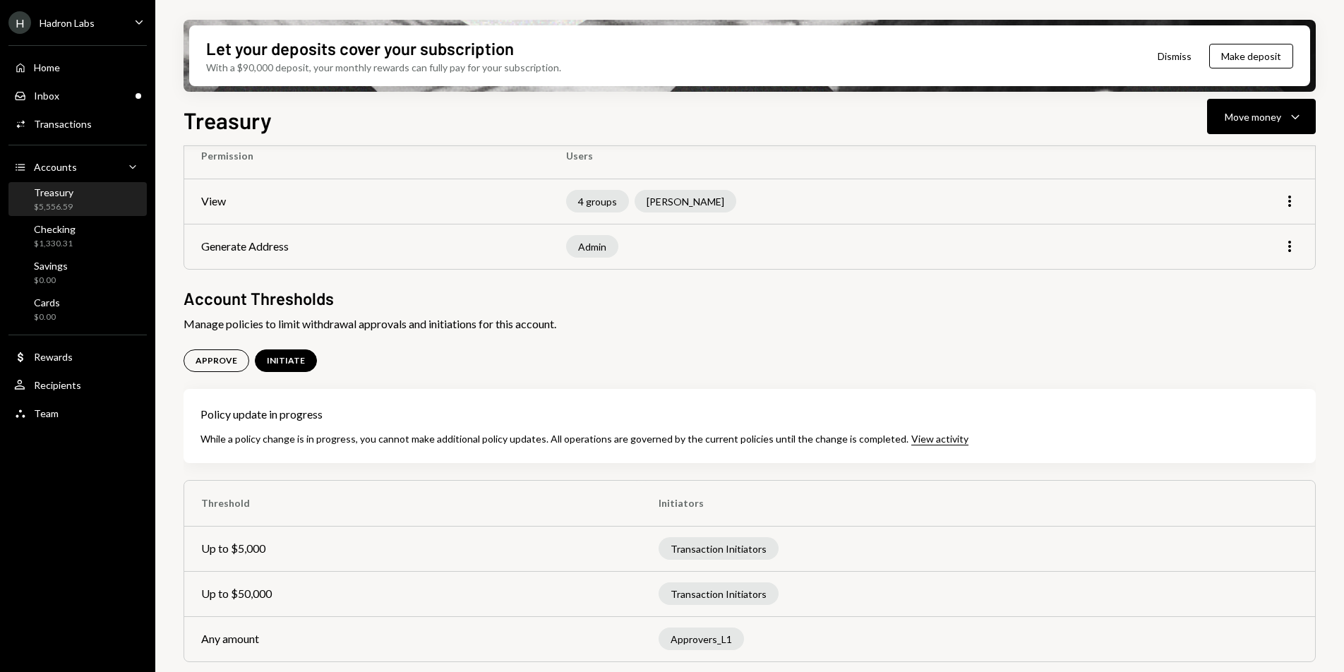
scroll to position [145, 0]
click at [106, 102] on div "Inbox Inbox" at bounding box center [77, 96] width 127 height 24
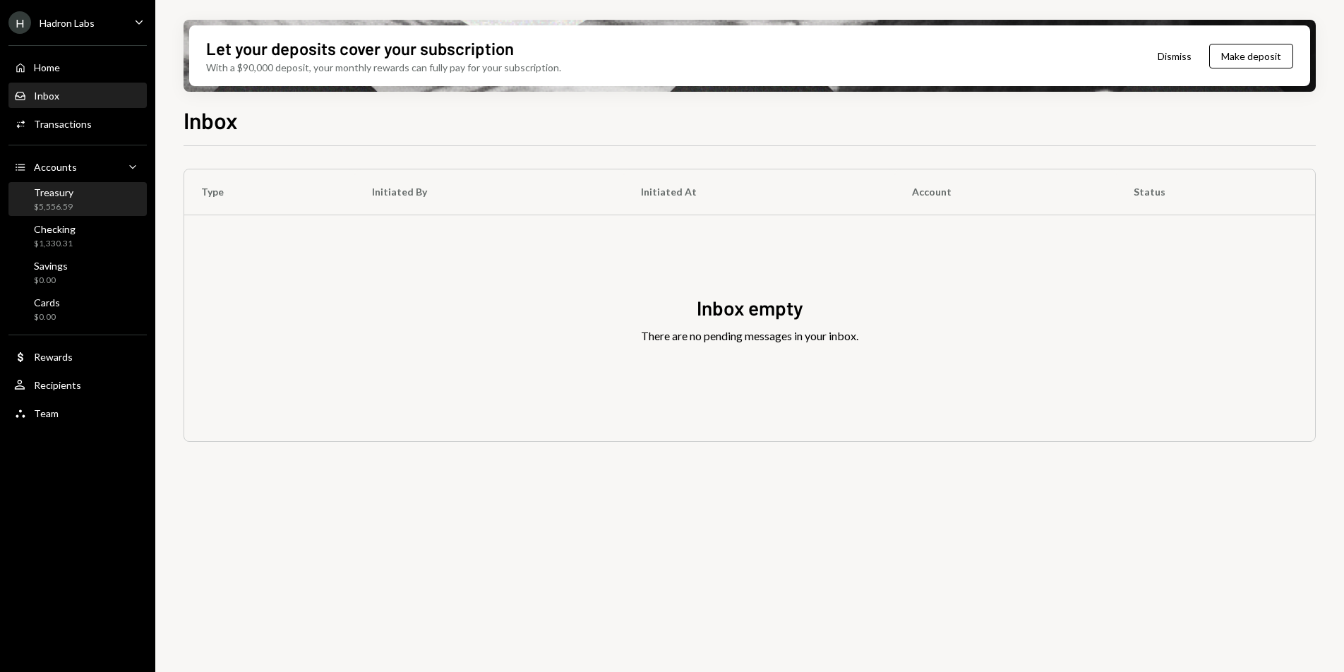
click at [71, 206] on div "$5,556.59" at bounding box center [54, 207] width 40 height 12
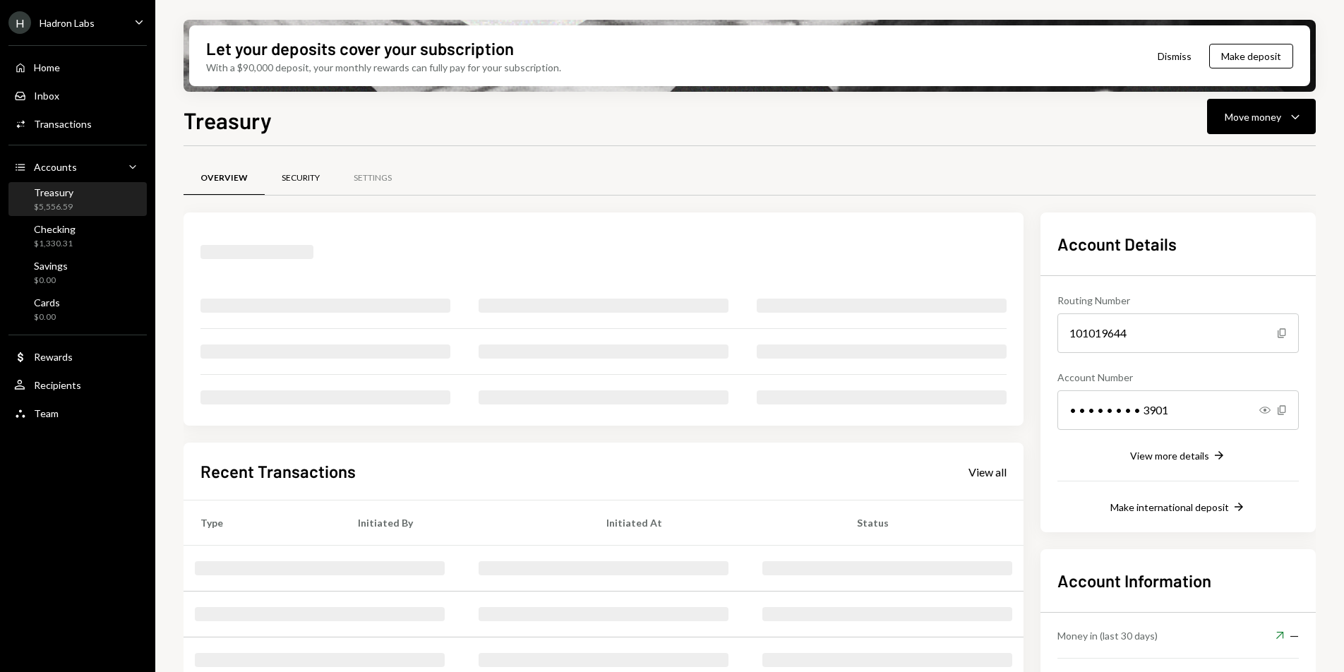
click at [295, 177] on div "Security" at bounding box center [301, 178] width 38 height 12
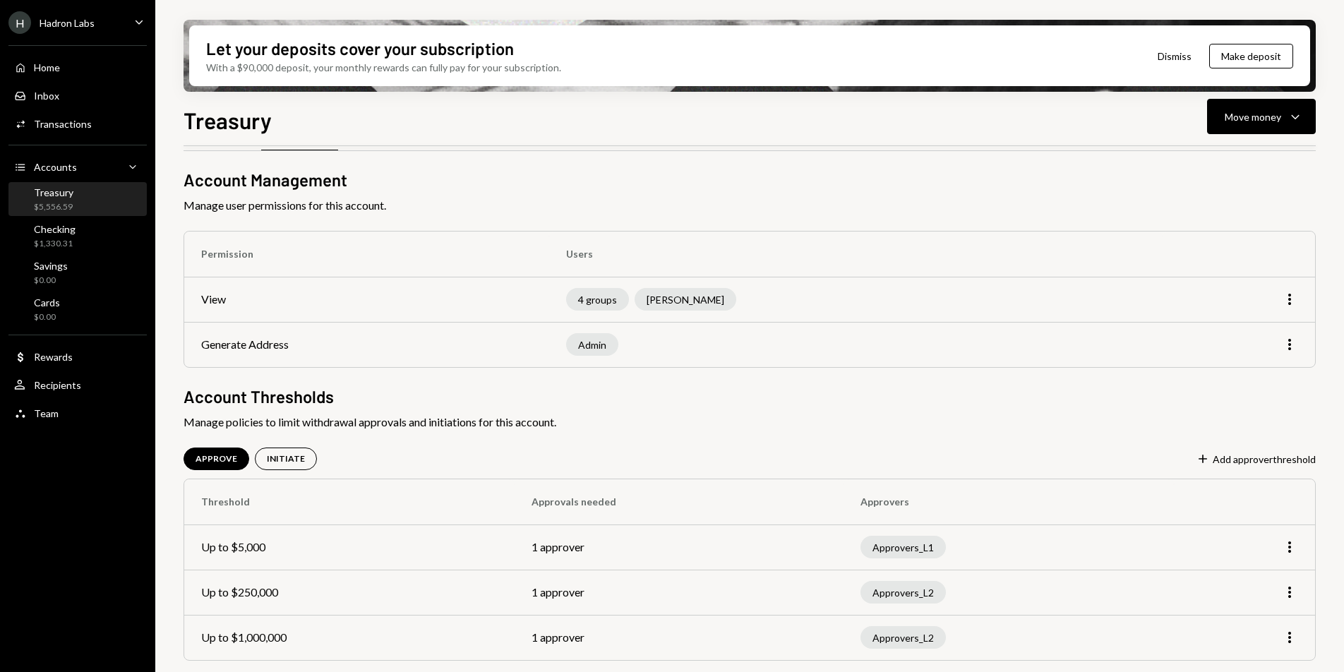
scroll to position [45, 0]
click at [311, 465] on div "APPROVE INITIATE Plus Add approver threshold" at bounding box center [749, 458] width 1132 height 23
click at [298, 464] on div "INITIATE" at bounding box center [286, 458] width 62 height 23
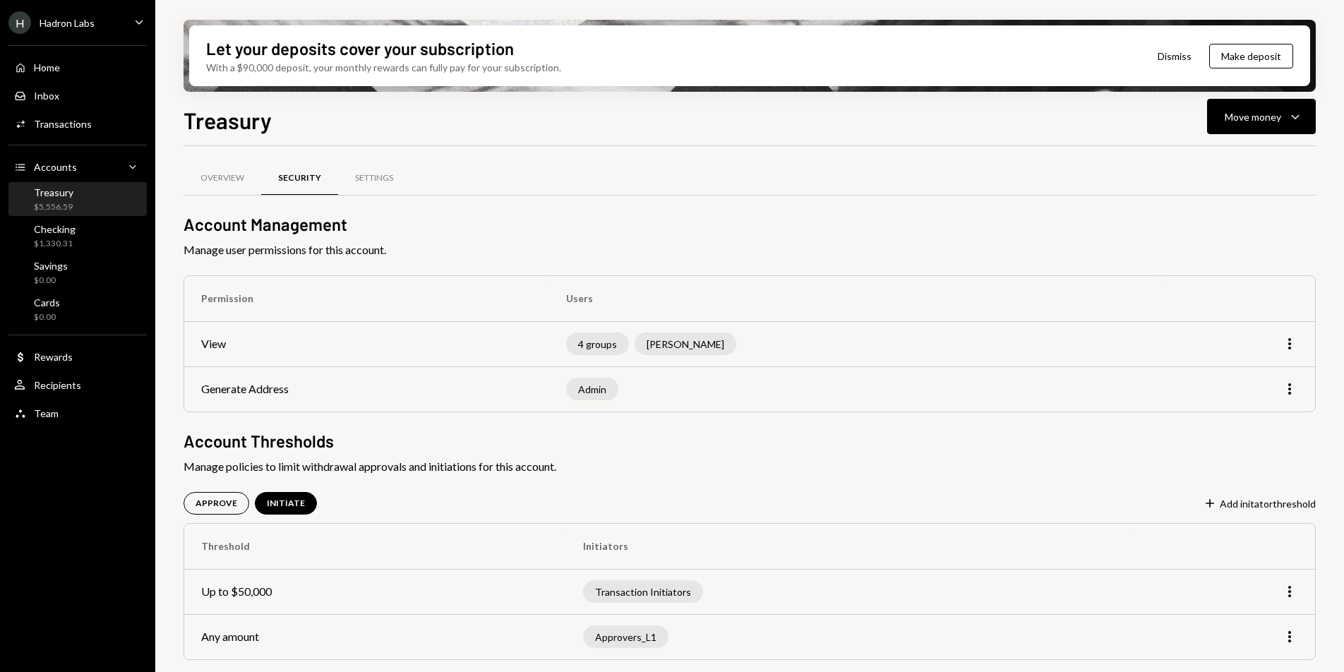
scroll to position [0, 0]
click at [112, 258] on div "Savings $0.00" at bounding box center [77, 273] width 127 height 32
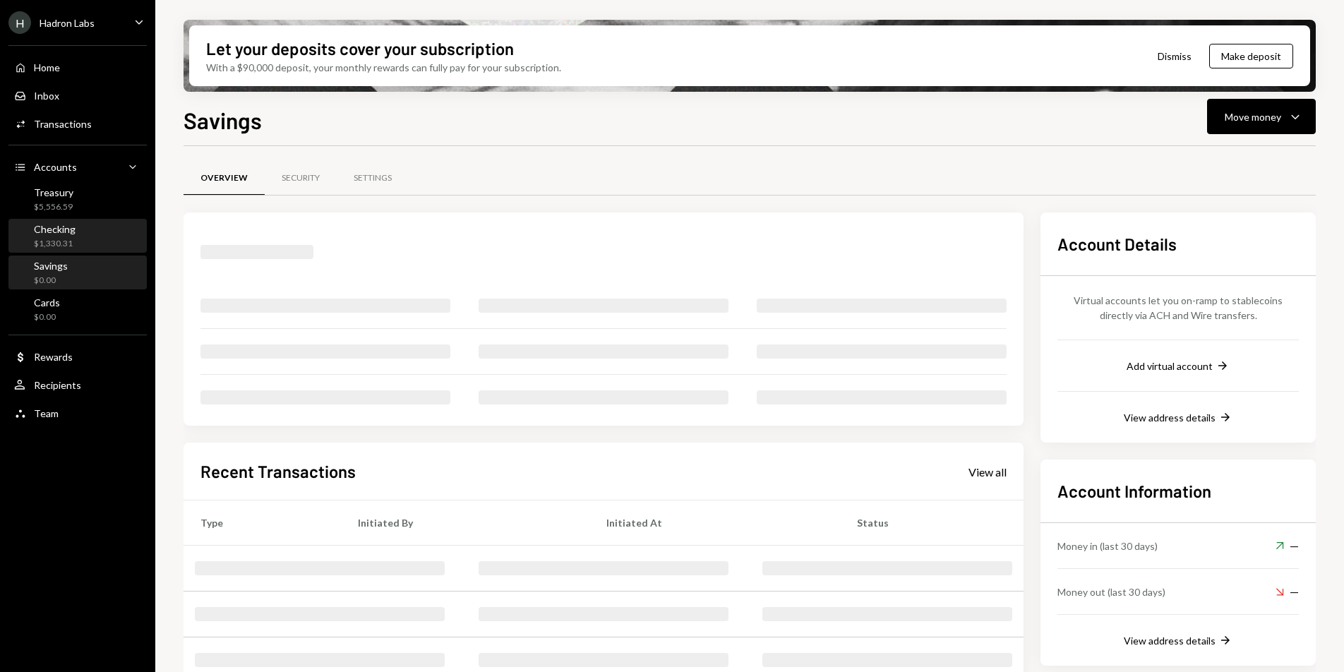
click at [101, 247] on div "Checking $1,330.31" at bounding box center [77, 236] width 127 height 27
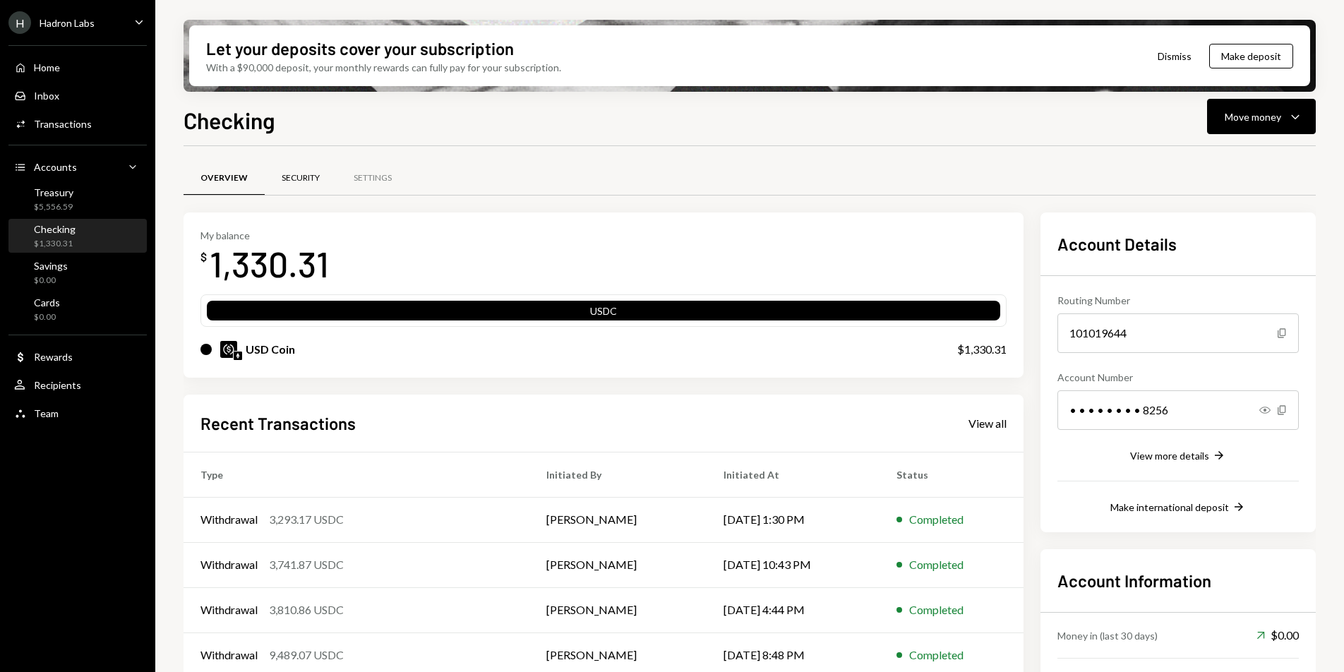
click at [289, 186] on div "Security" at bounding box center [301, 179] width 72 height 34
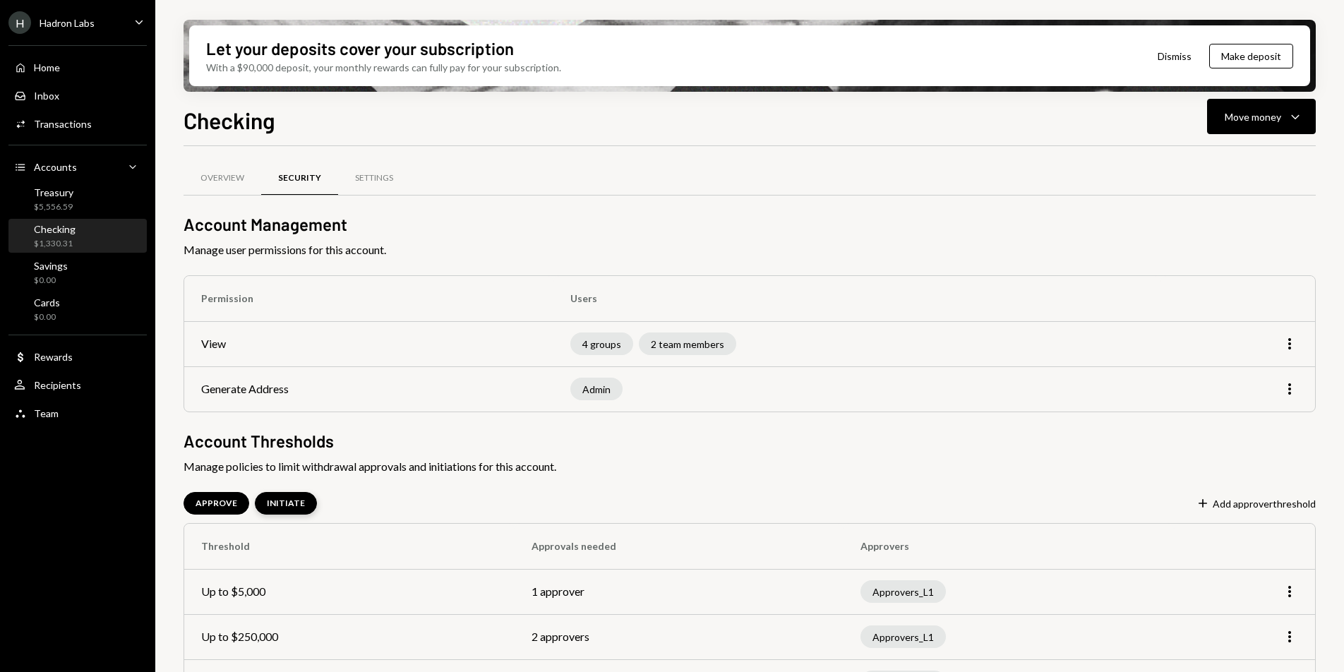
click at [302, 502] on div "INITIATE" at bounding box center [286, 503] width 62 height 23
click at [1293, 595] on icon "More" at bounding box center [1289, 591] width 17 height 17
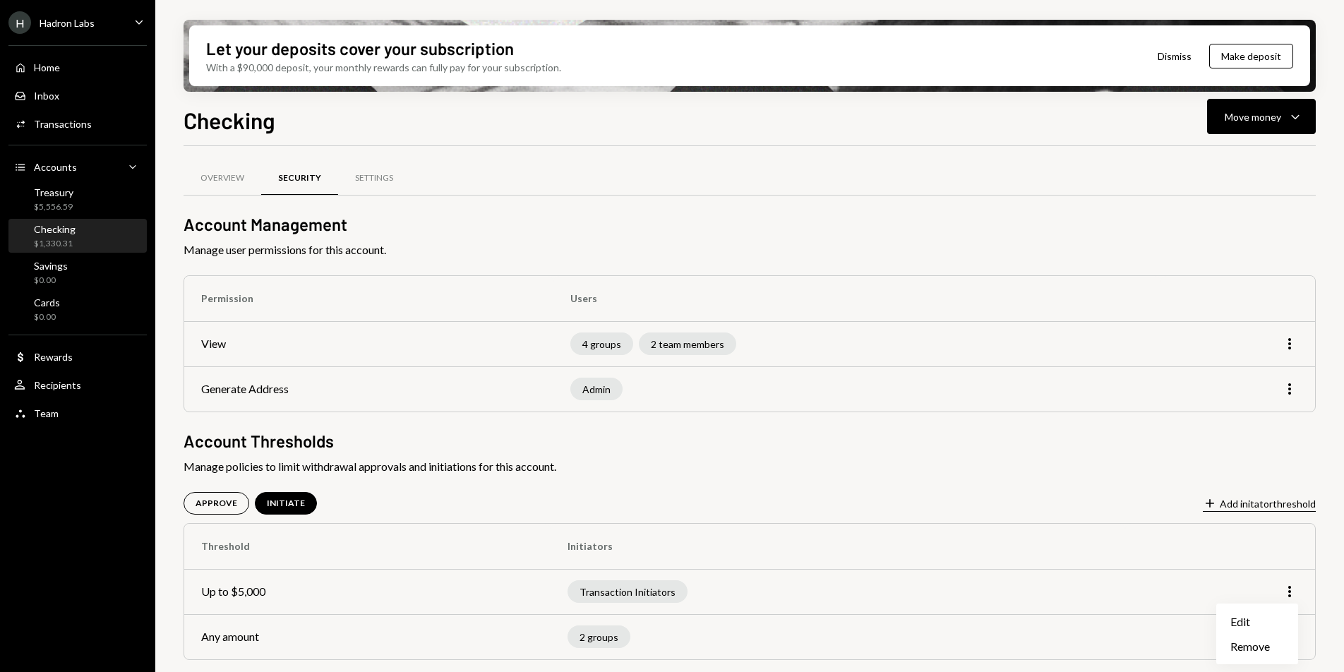
click at [1255, 511] on button "Plus Add initator threshold" at bounding box center [1259, 504] width 113 height 16
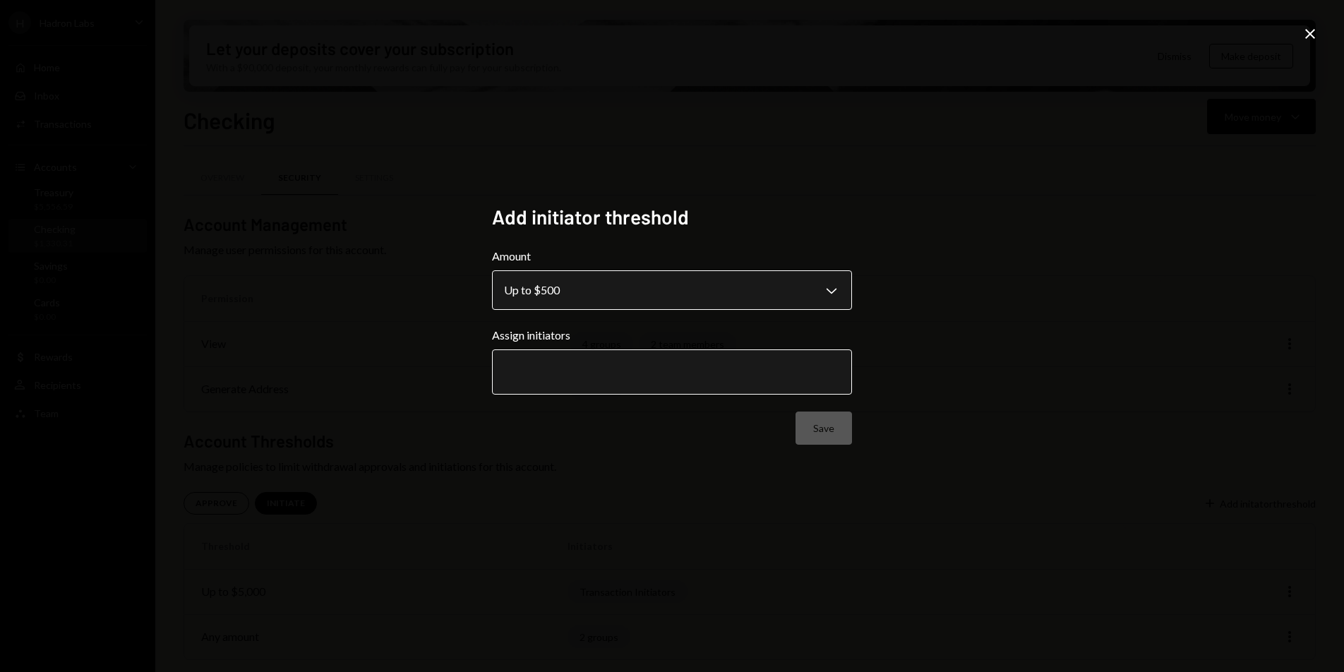
click at [595, 287] on body "**********" at bounding box center [672, 336] width 1344 height 672
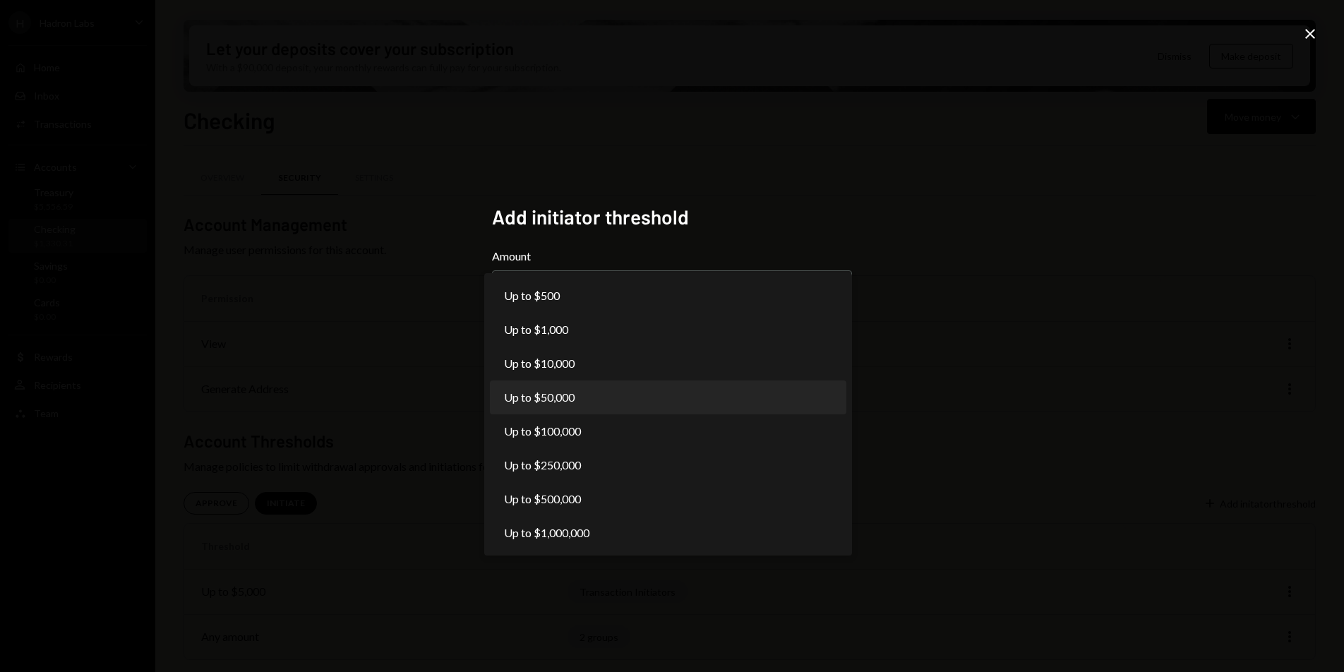
select select "*****"
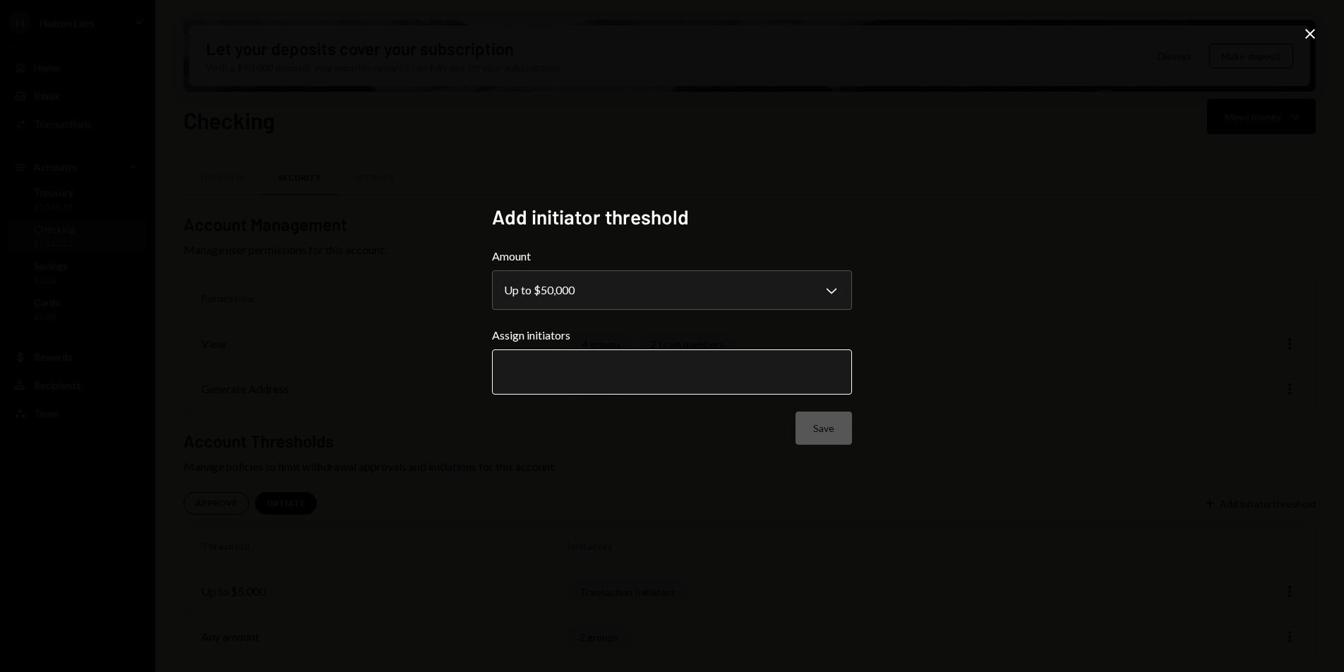
click at [567, 371] on input "text" at bounding box center [672, 372] width 336 height 13
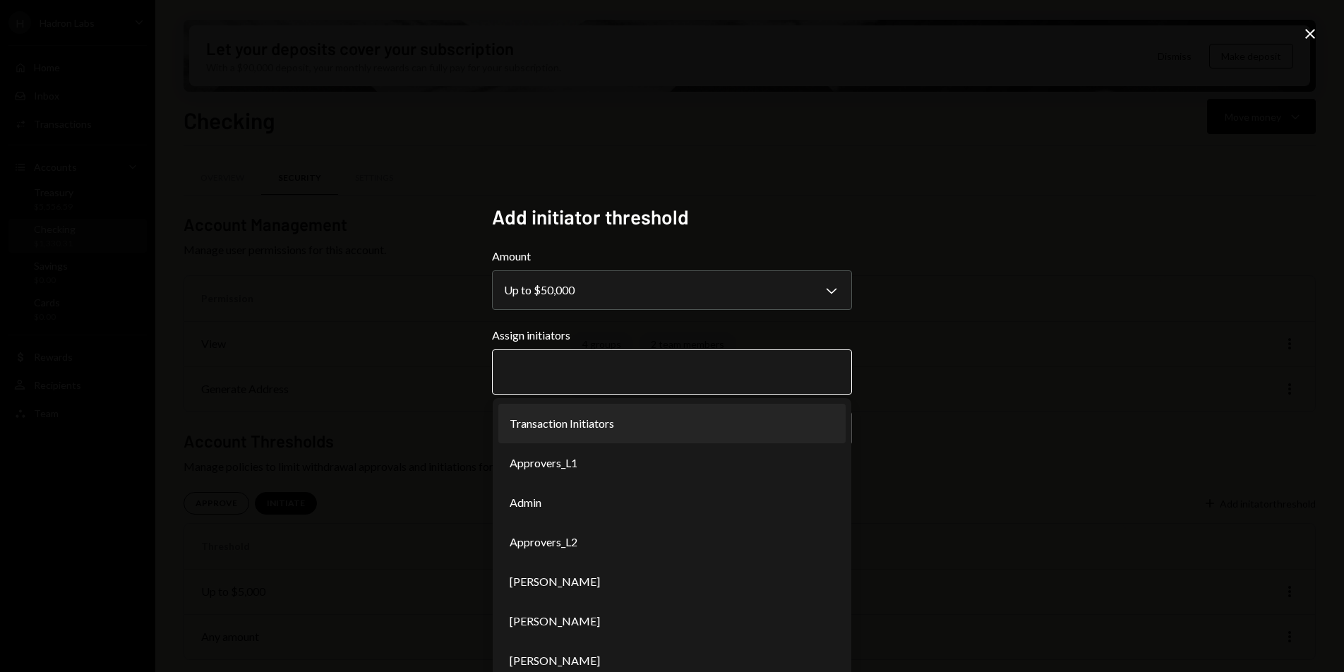
click at [574, 428] on li "Transaction Initiators" at bounding box center [671, 424] width 347 height 40
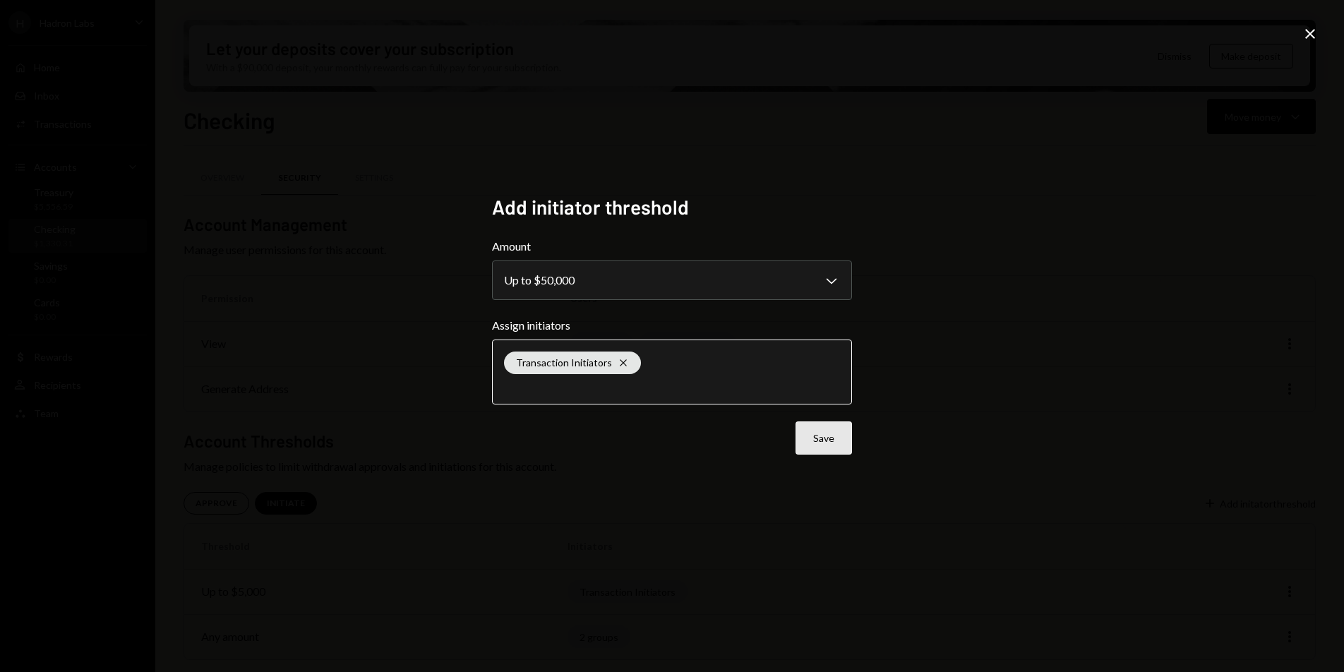
click at [842, 440] on button "Save" at bounding box center [823, 437] width 56 height 33
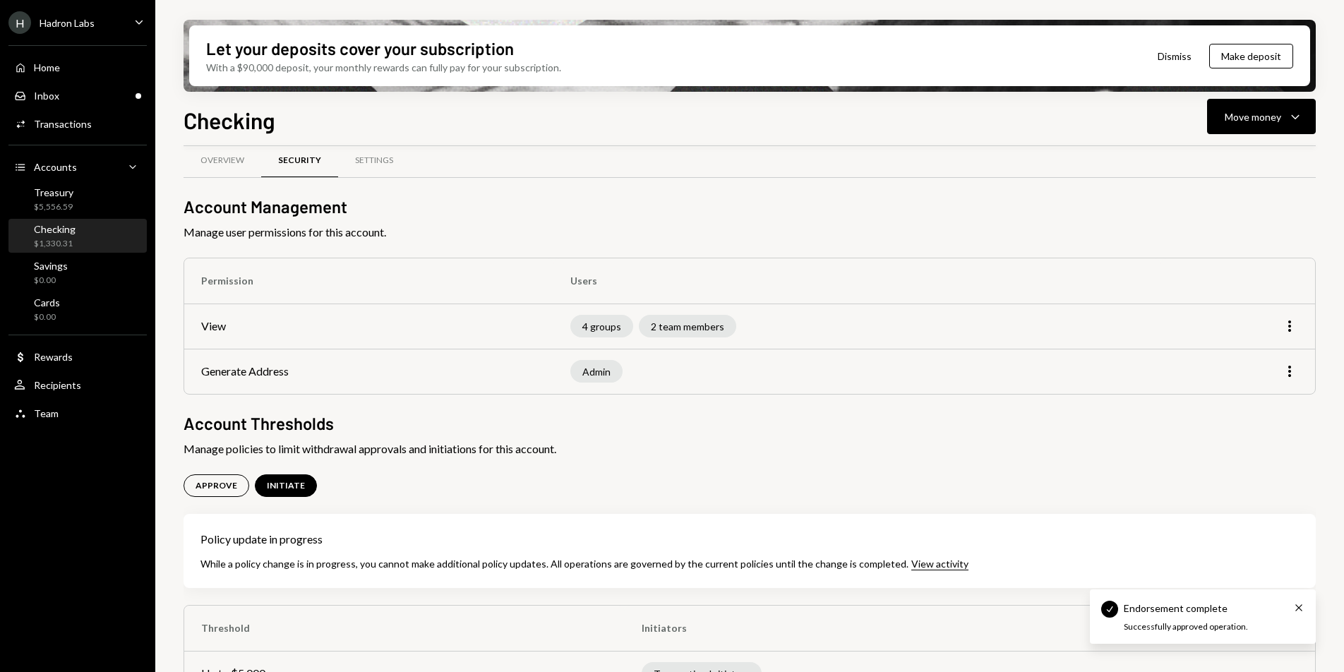
scroll to position [100, 0]
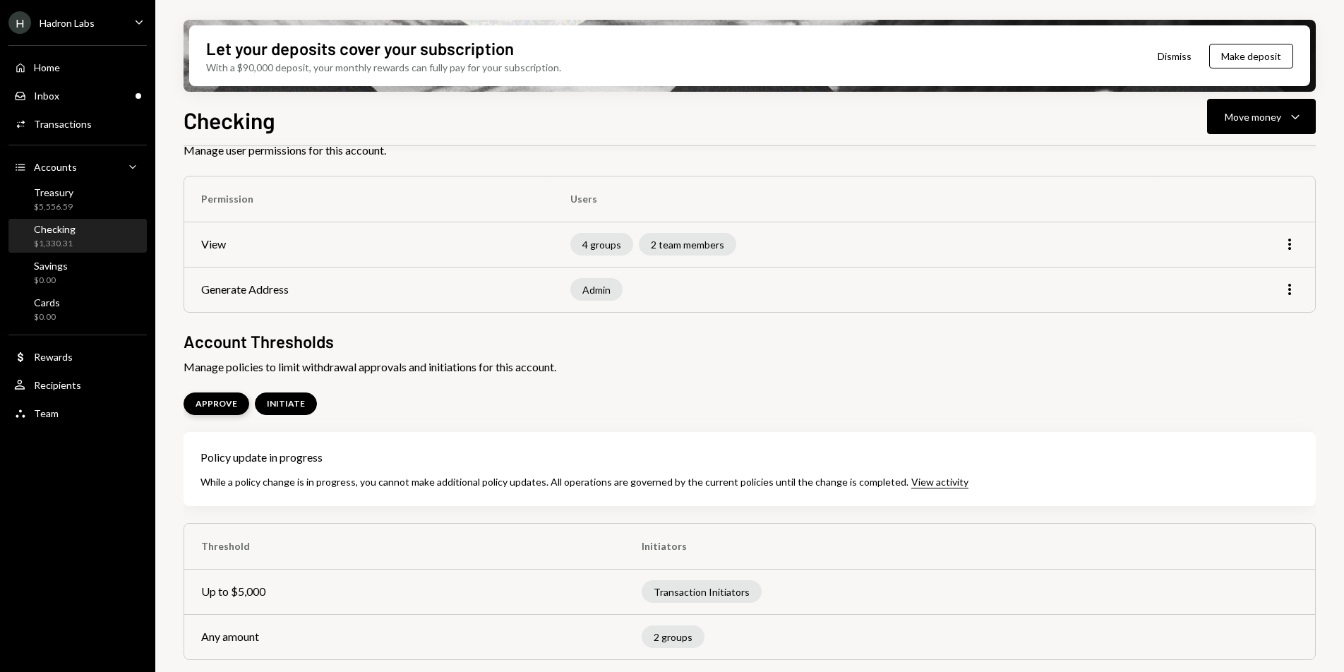
click at [228, 401] on div "APPROVE" at bounding box center [216, 404] width 42 height 12
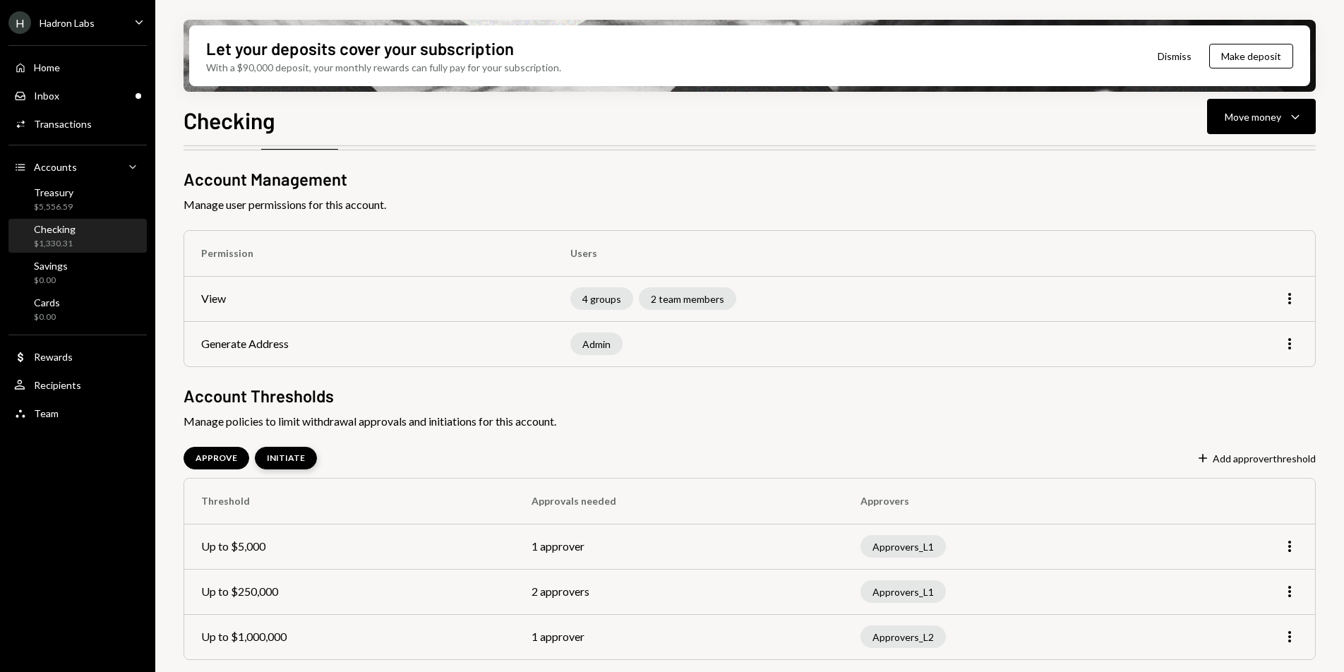
click at [267, 452] on div "INITIATE" at bounding box center [286, 458] width 38 height 12
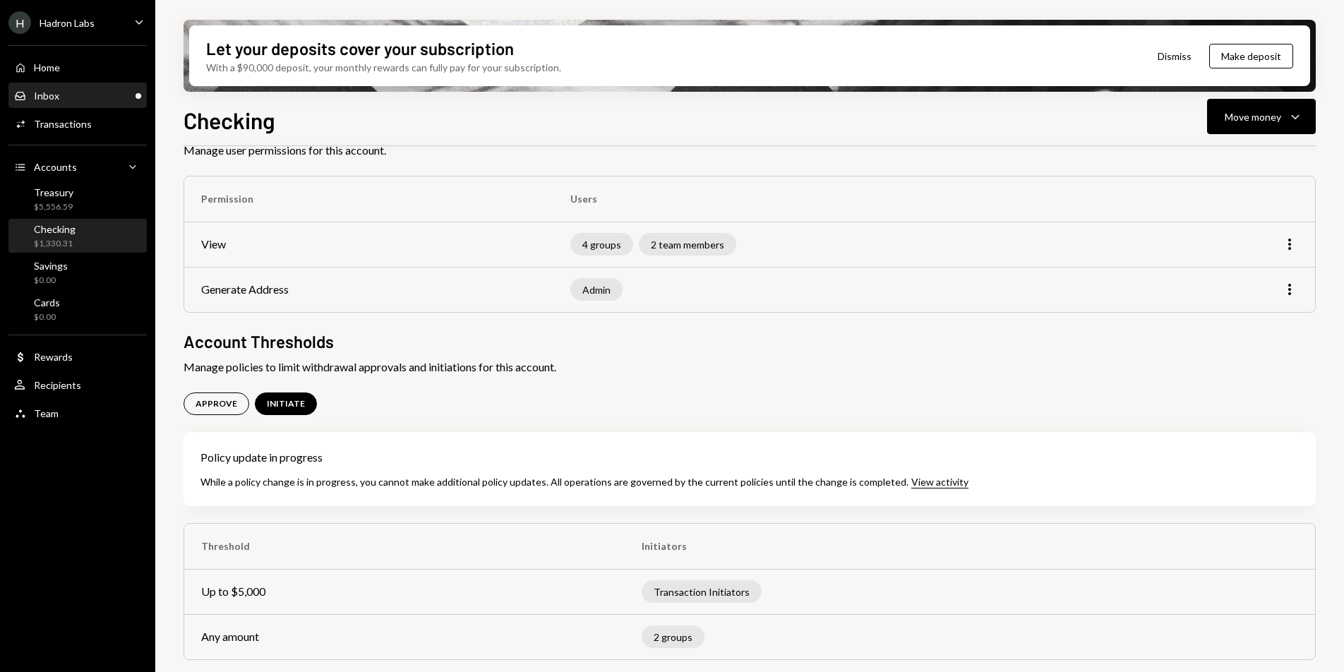
click at [71, 100] on div "Inbox Inbox" at bounding box center [77, 96] width 127 height 13
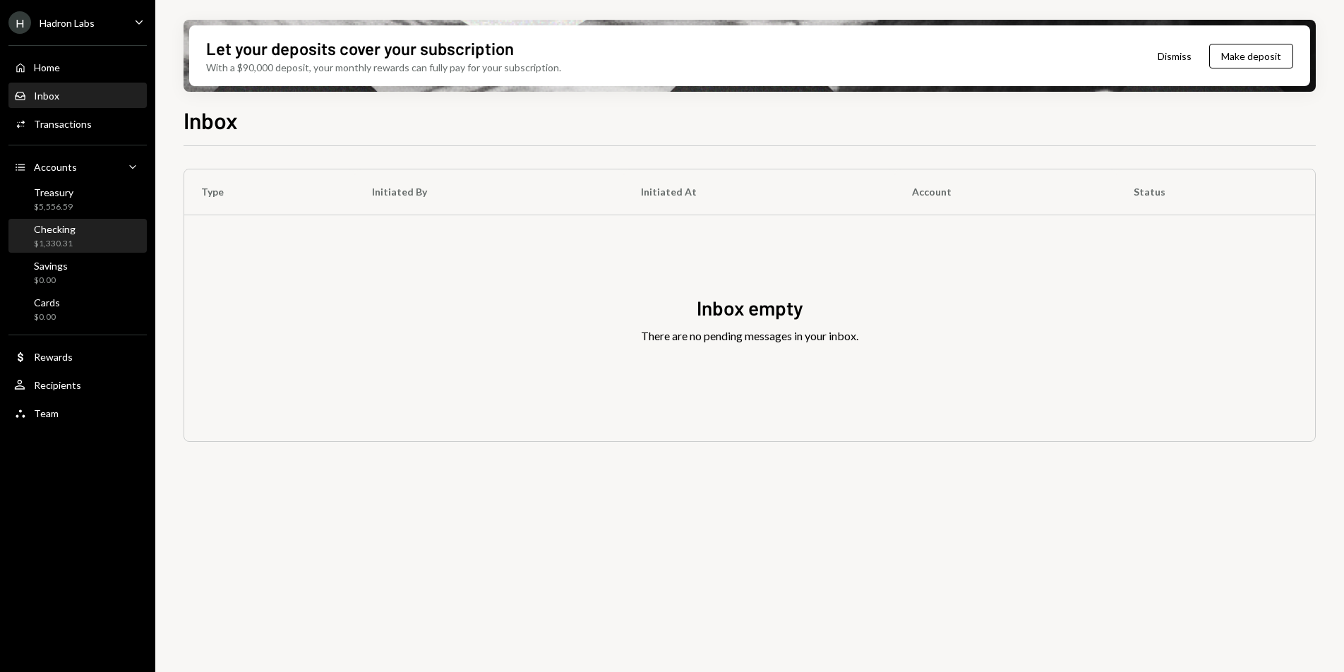
click at [64, 235] on div "Checking $1,330.31" at bounding box center [55, 236] width 42 height 27
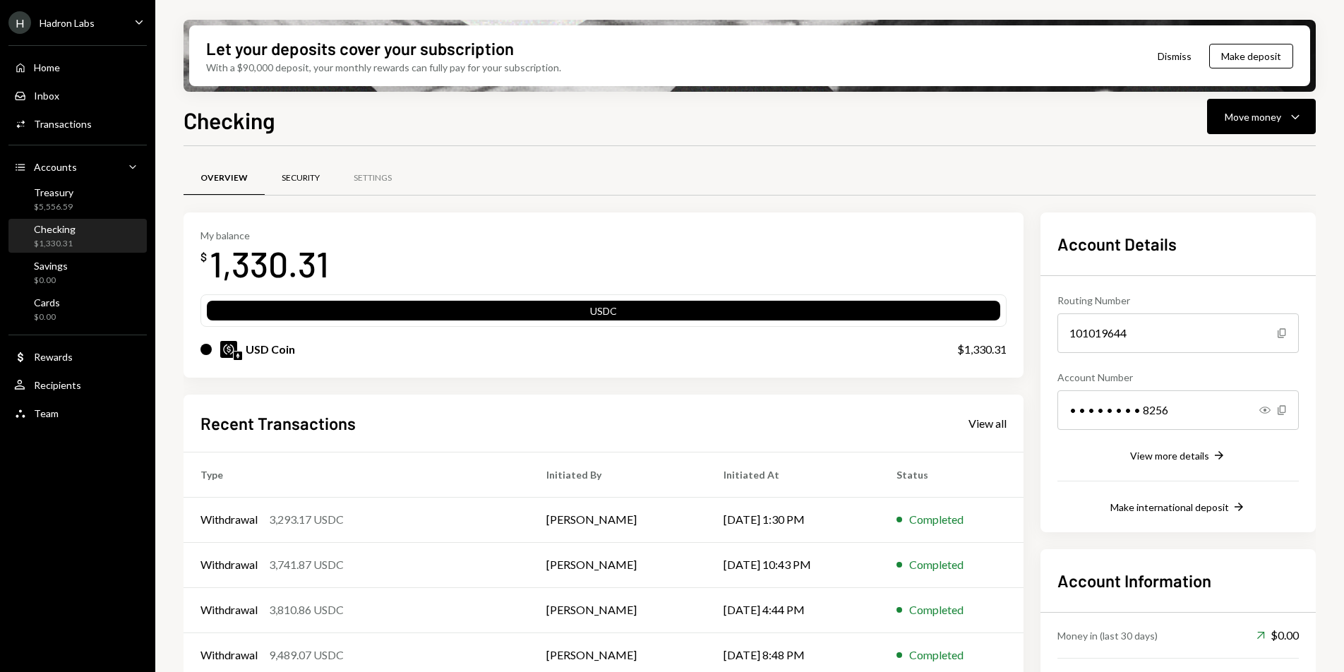
click at [294, 182] on div "Security" at bounding box center [301, 178] width 38 height 12
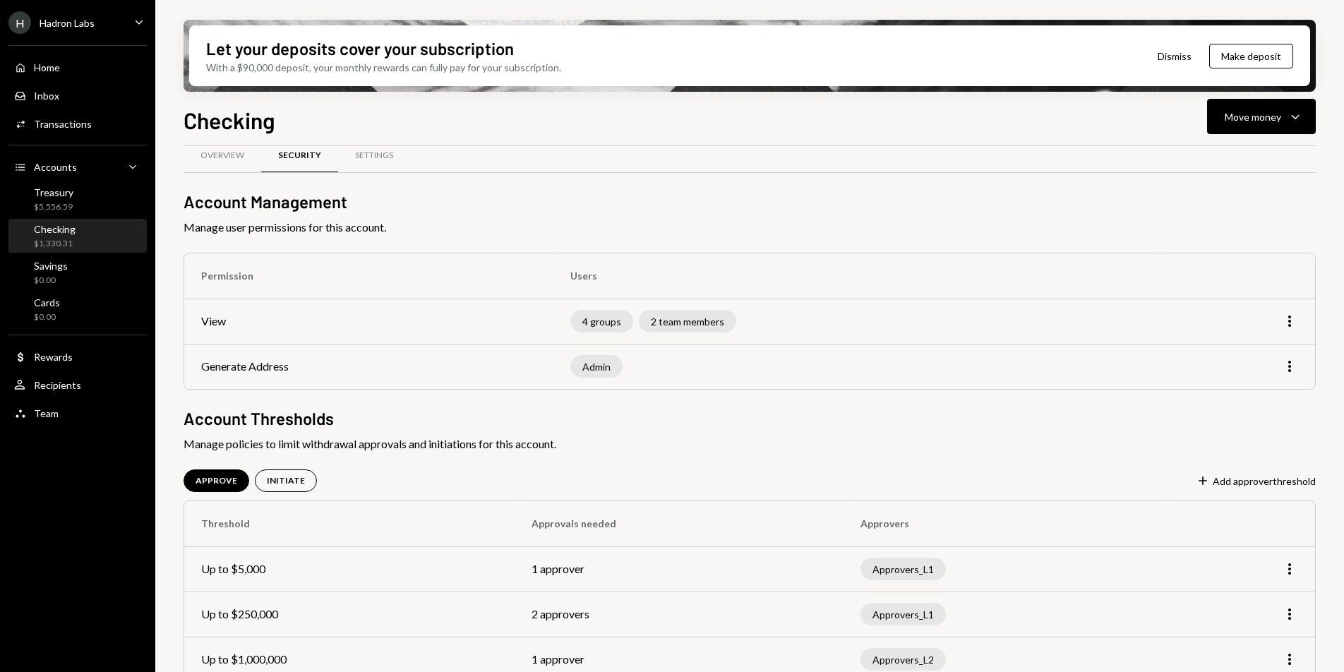
scroll to position [45, 0]
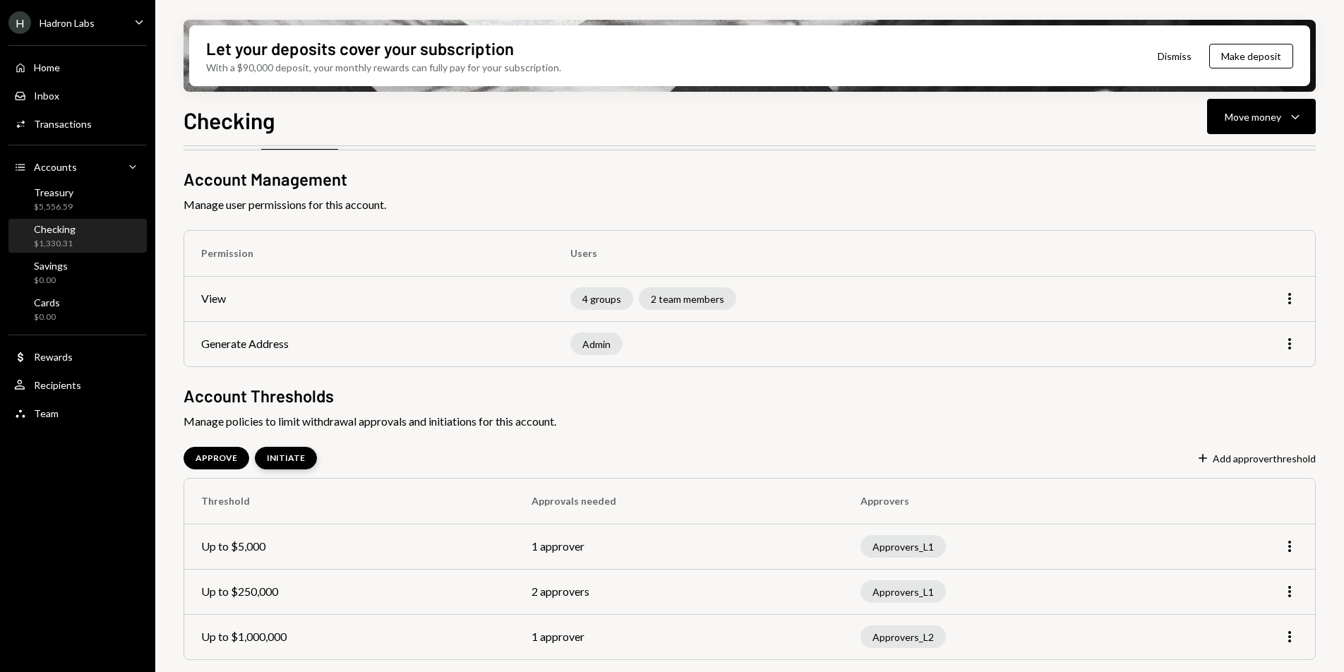
click at [297, 453] on div "INITIATE" at bounding box center [286, 458] width 38 height 12
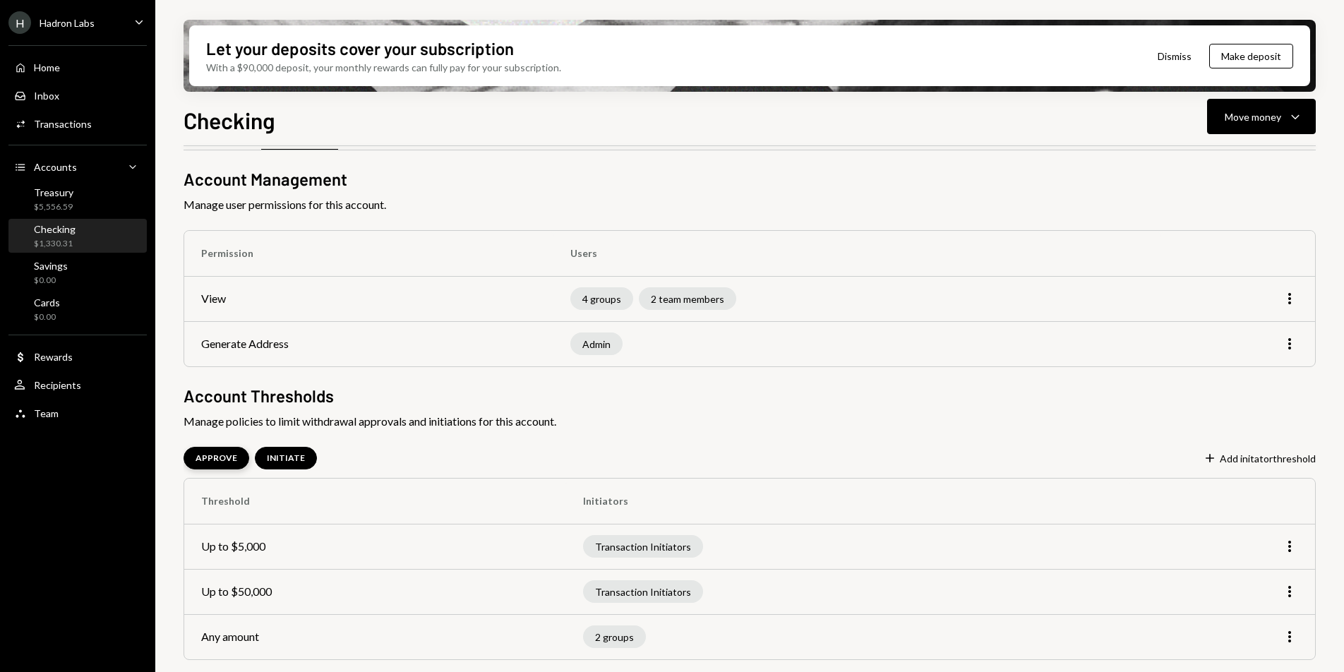
click at [229, 457] on div "APPROVE" at bounding box center [216, 458] width 42 height 12
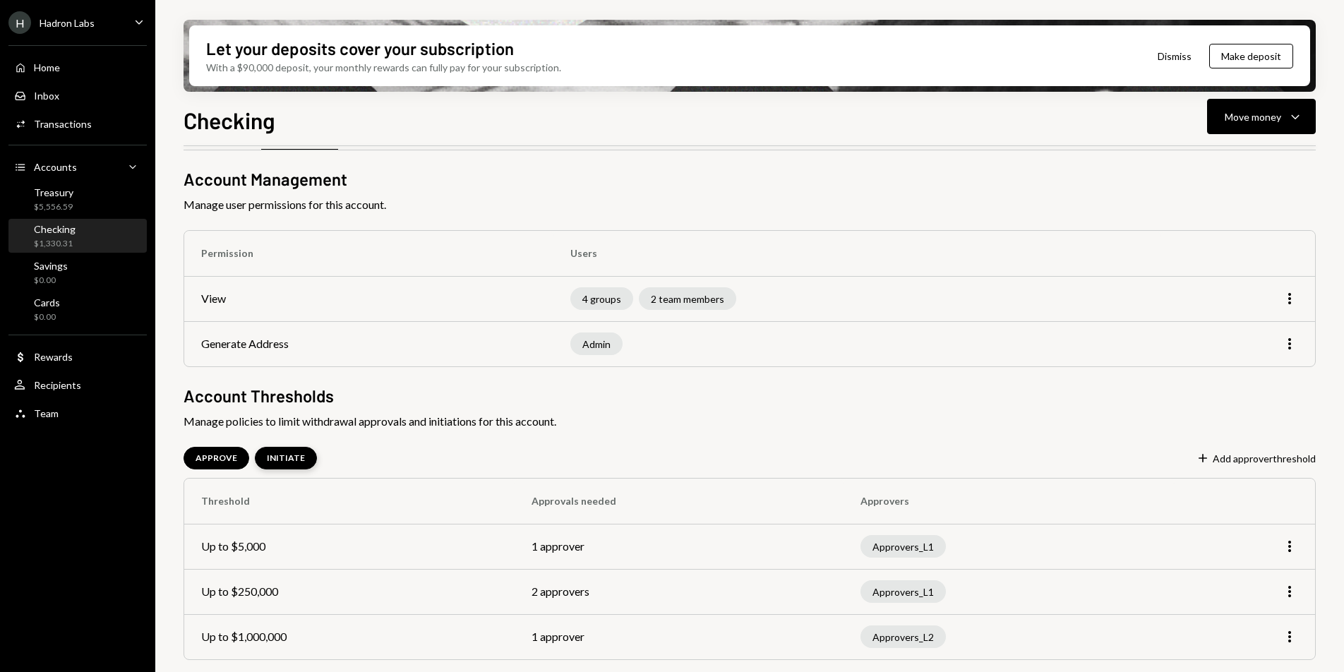
click at [267, 458] on div "INITIATE" at bounding box center [286, 458] width 38 height 12
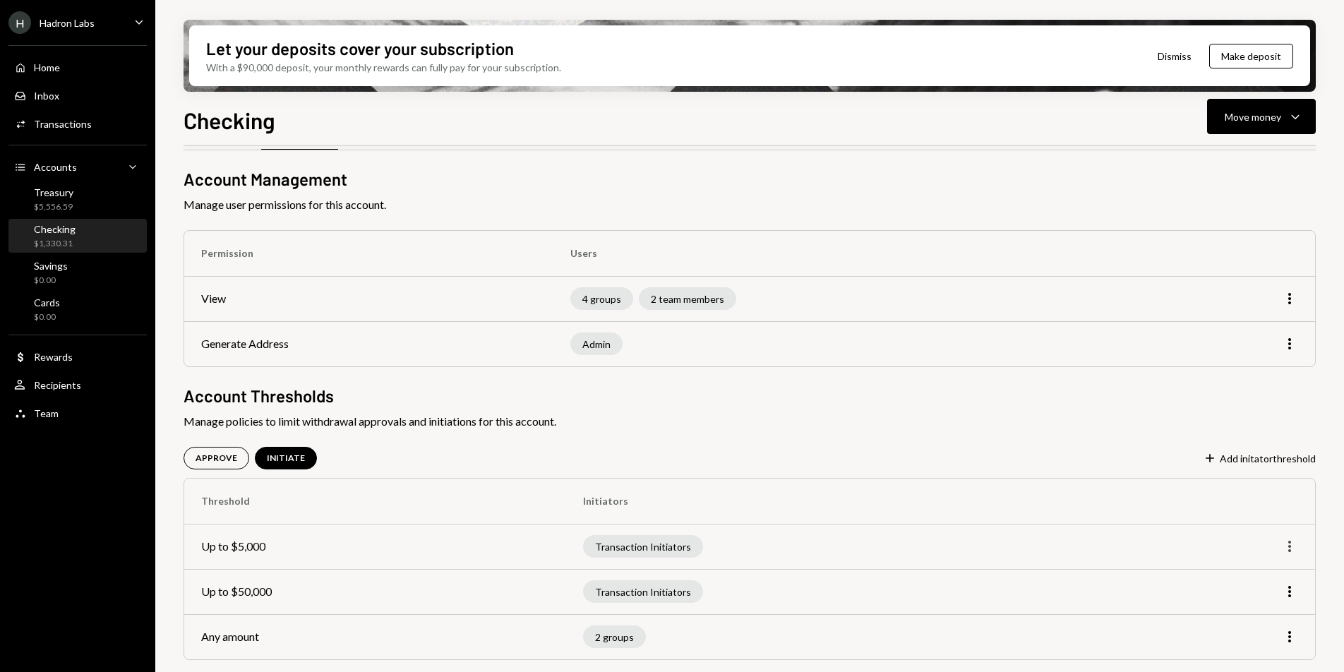
click at [1287, 543] on icon "More" at bounding box center [1289, 546] width 17 height 17
click at [1255, 596] on div "Remove" at bounding box center [1257, 601] width 71 height 25
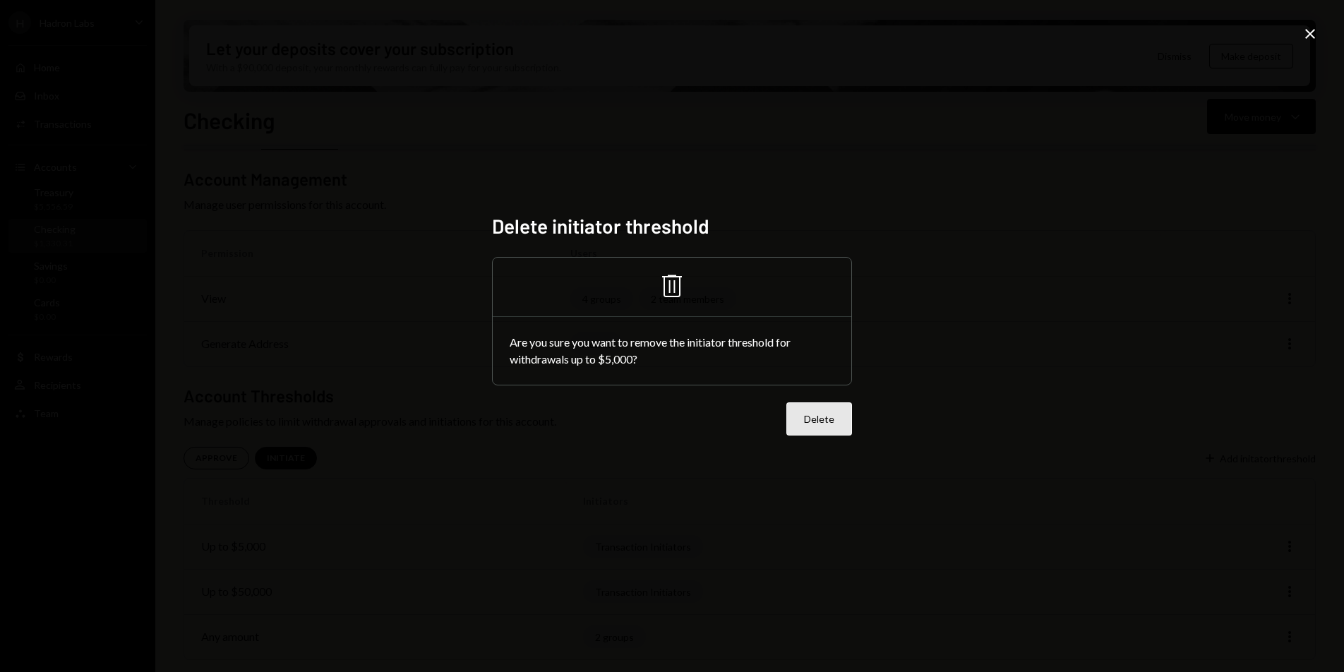
click at [833, 423] on button "Delete" at bounding box center [819, 418] width 66 height 33
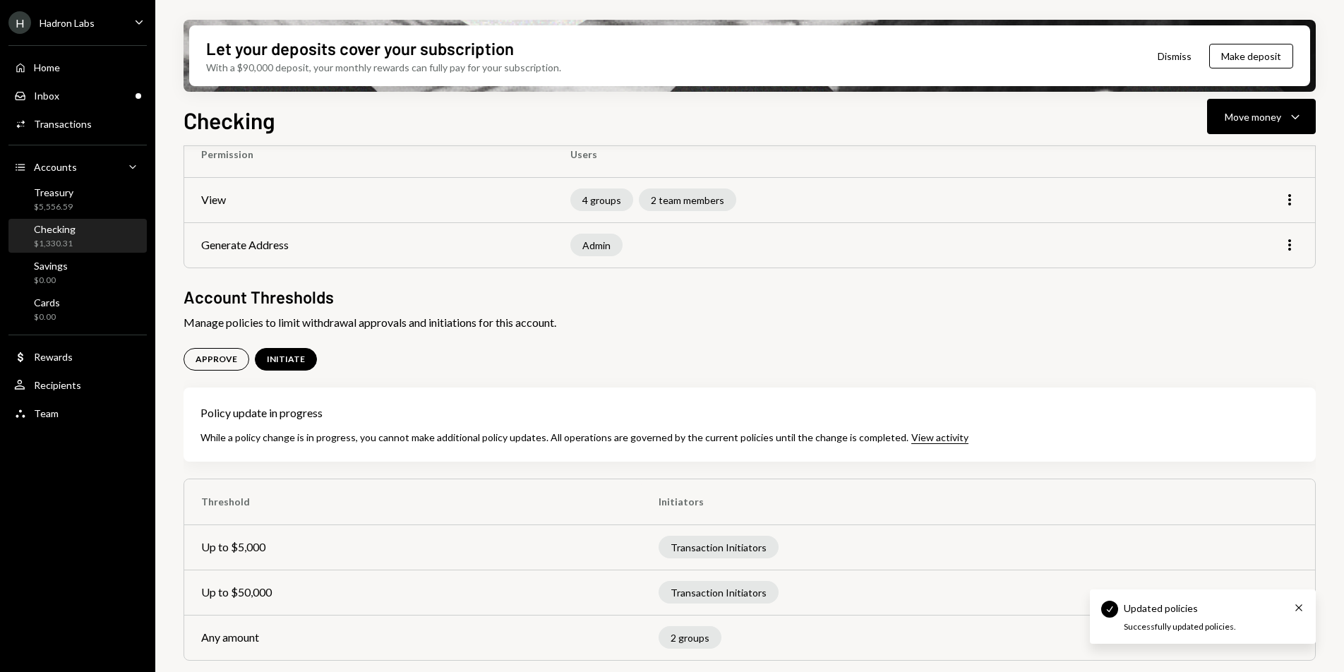
scroll to position [145, 0]
click at [54, 100] on div "Inbox" at bounding box center [46, 96] width 25 height 12
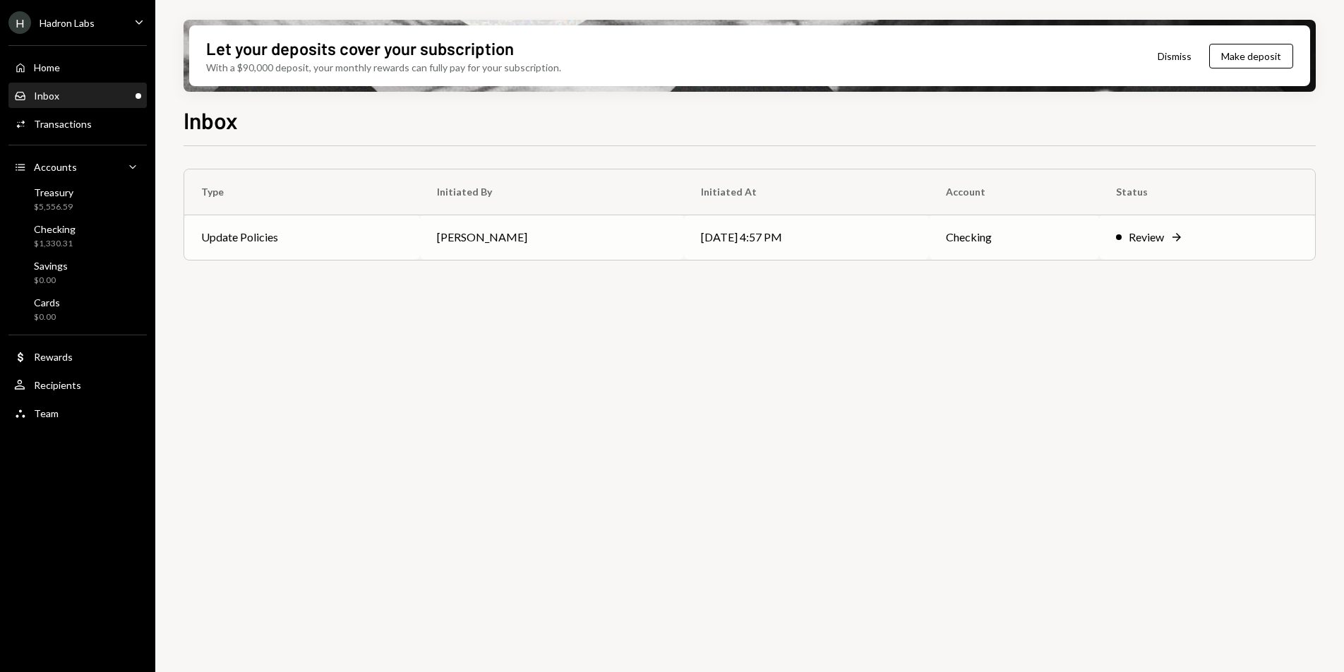
click at [294, 244] on td "Update Policies" at bounding box center [302, 237] width 236 height 45
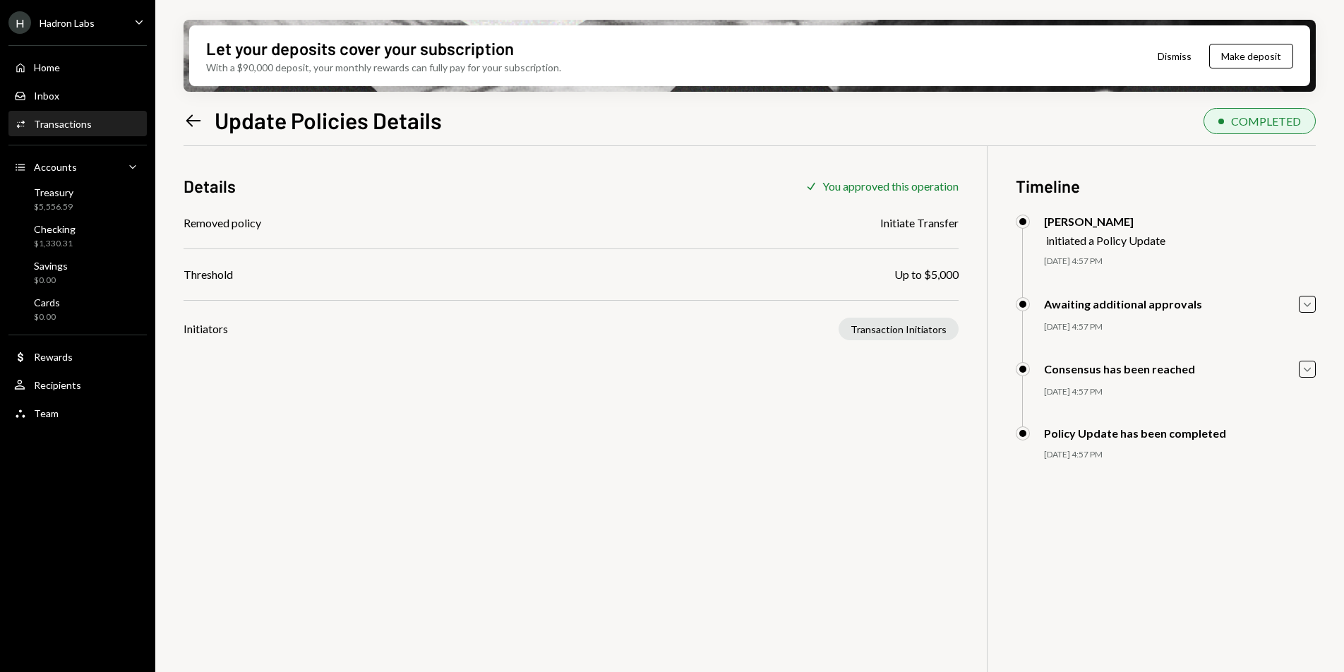
click at [78, 123] on div "Transactions" at bounding box center [63, 124] width 58 height 12
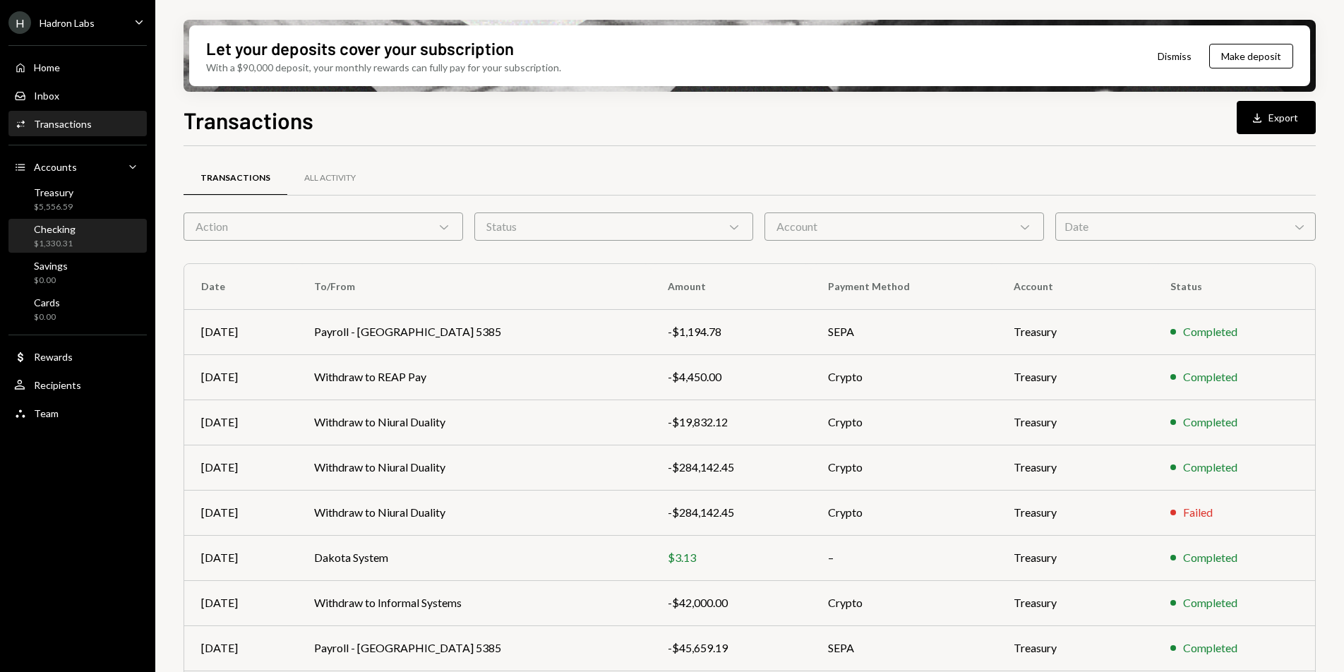
click at [60, 238] on div "$1,330.31" at bounding box center [55, 244] width 42 height 12
